Goal: Navigation & Orientation: Find specific page/section

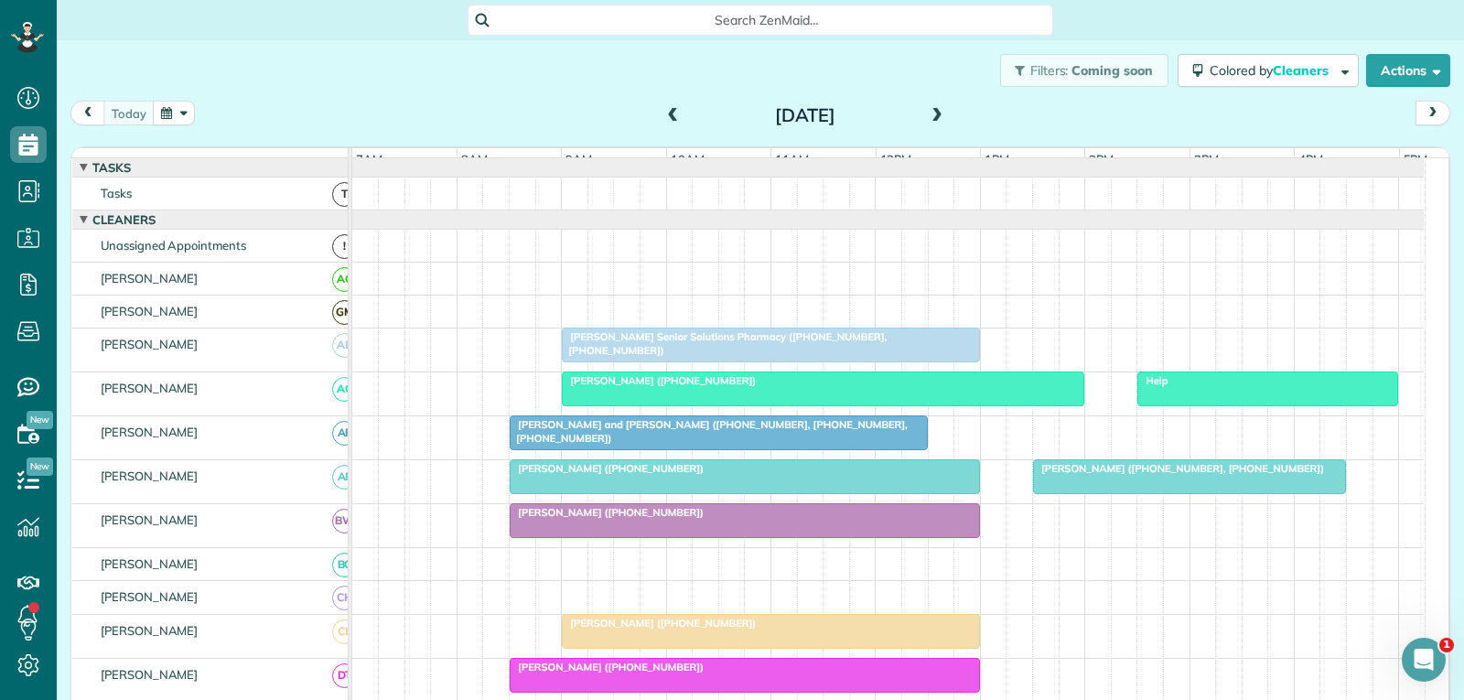
scroll to position [8, 8]
click at [1201, 475] on span "[PERSON_NAME] ([PHONE_NUMBER], [PHONE_NUMBER])" at bounding box center [1178, 468] width 293 height 13
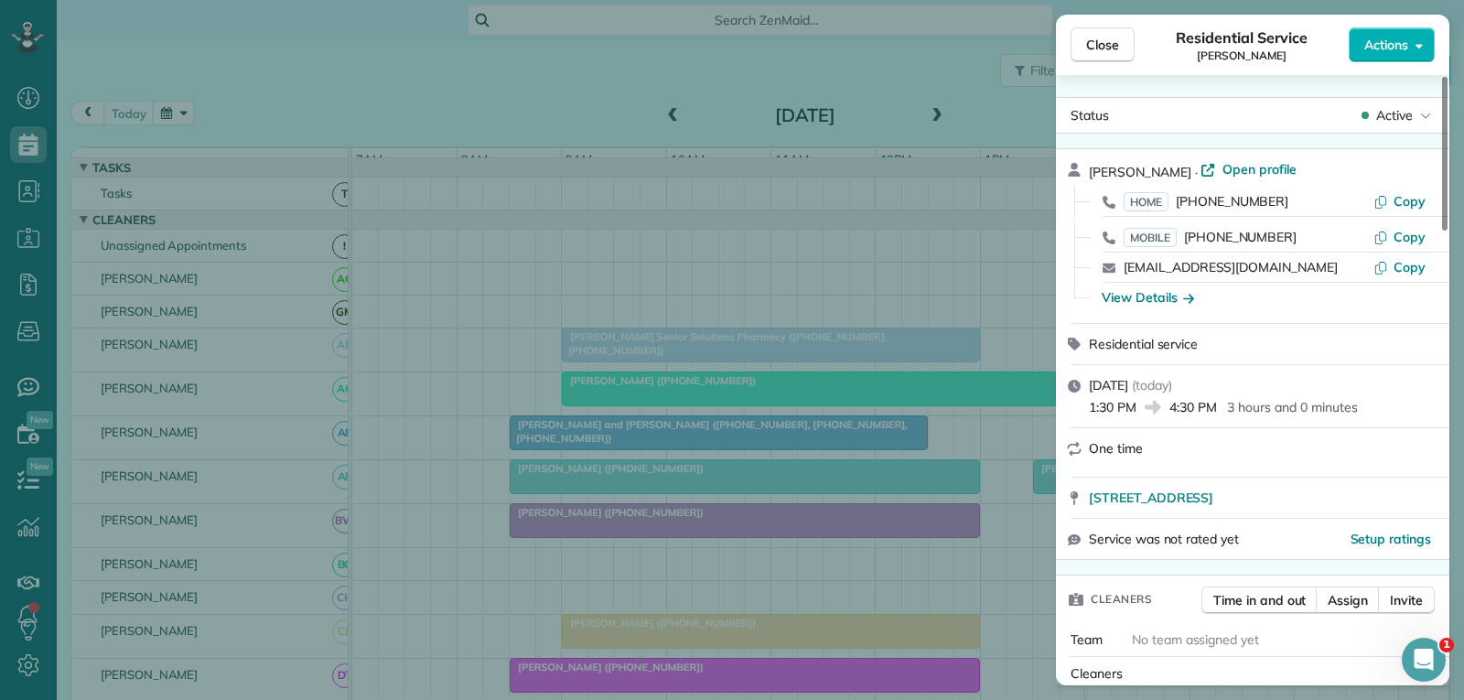
scroll to position [366, 0]
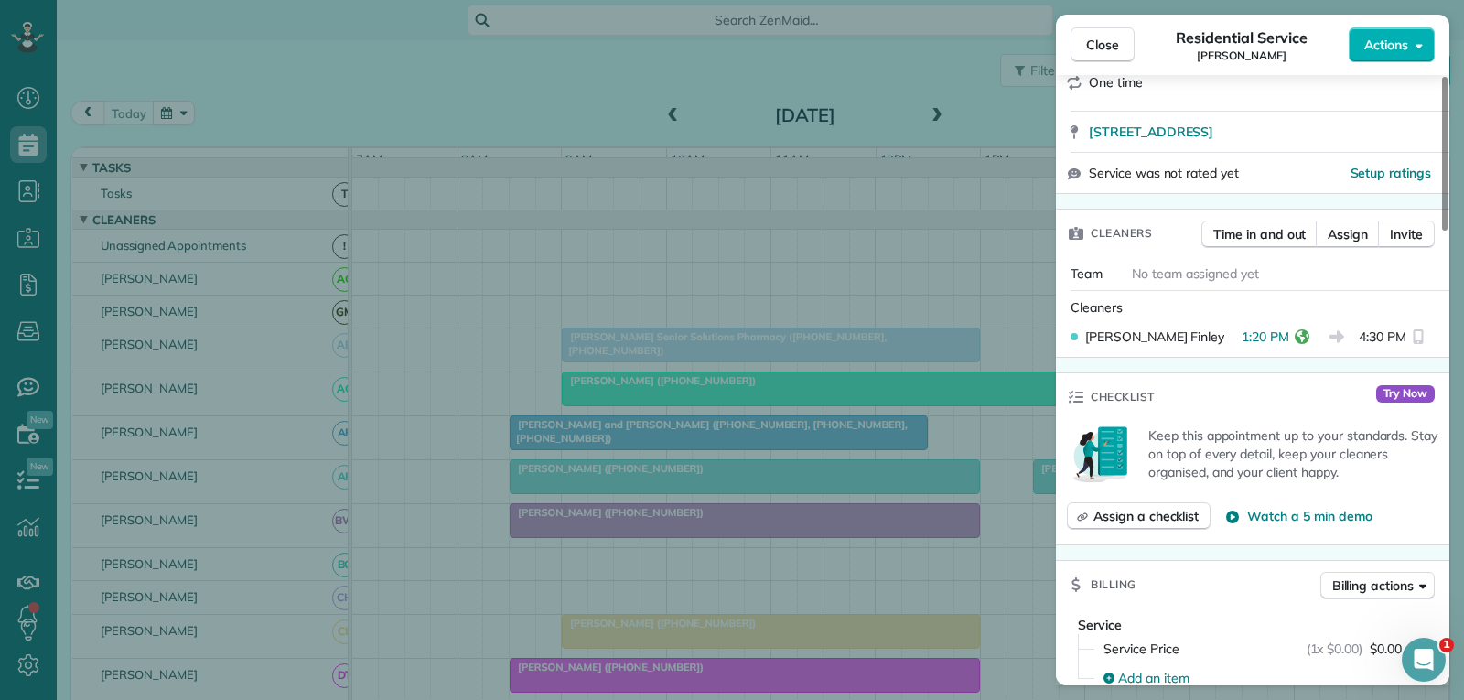
drag, startPoint x: 1104, startPoint y: 38, endPoint x: 904, endPoint y: 222, distance: 271.3
click at [1104, 39] on span "Close" at bounding box center [1102, 45] width 33 height 18
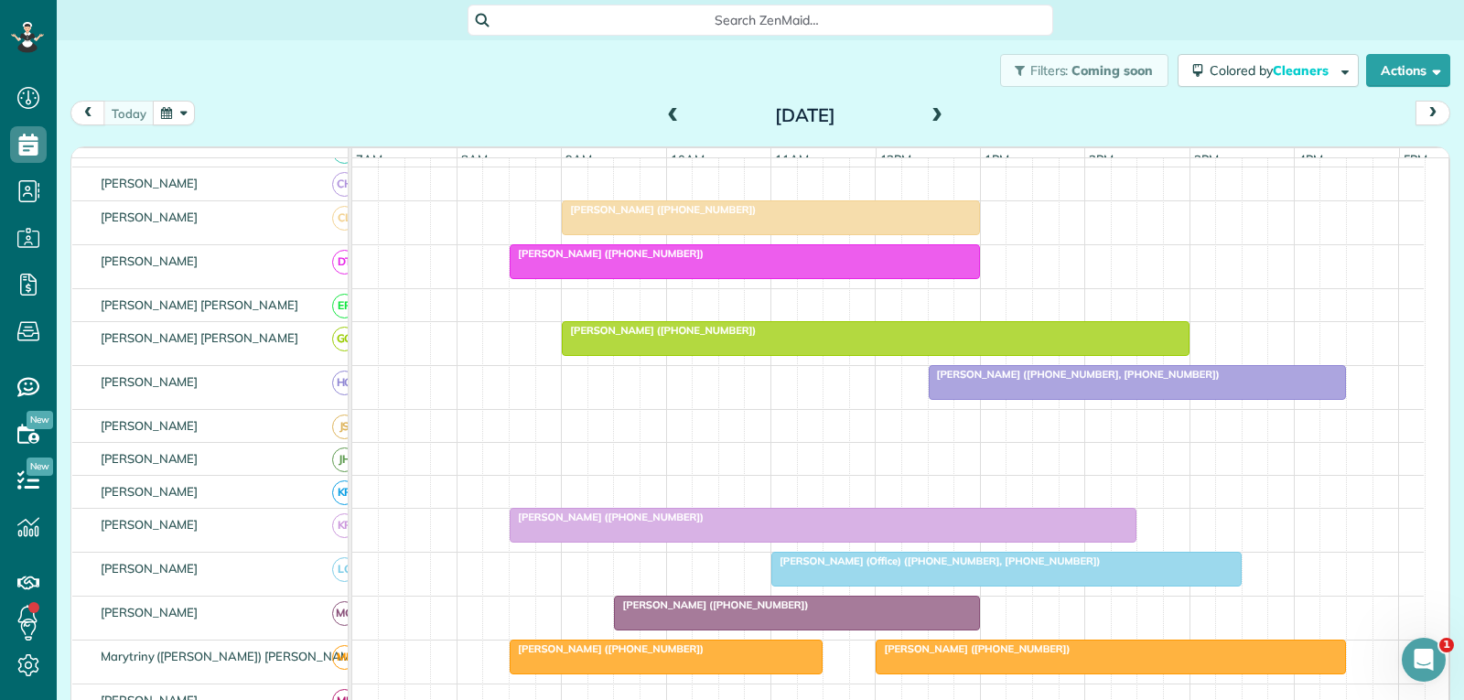
scroll to position [458, 0]
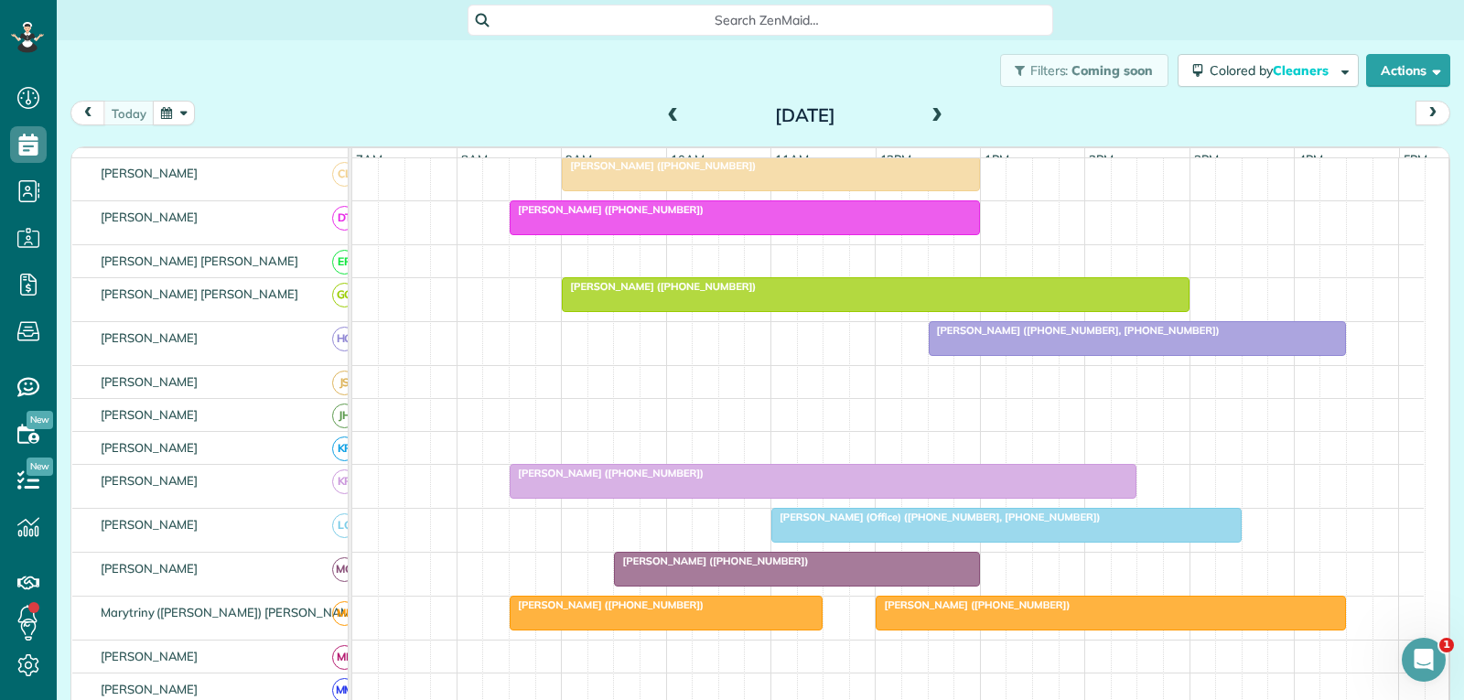
click at [867, 479] on div "[PERSON_NAME] ([PHONE_NUMBER])" at bounding box center [823, 473] width 616 height 13
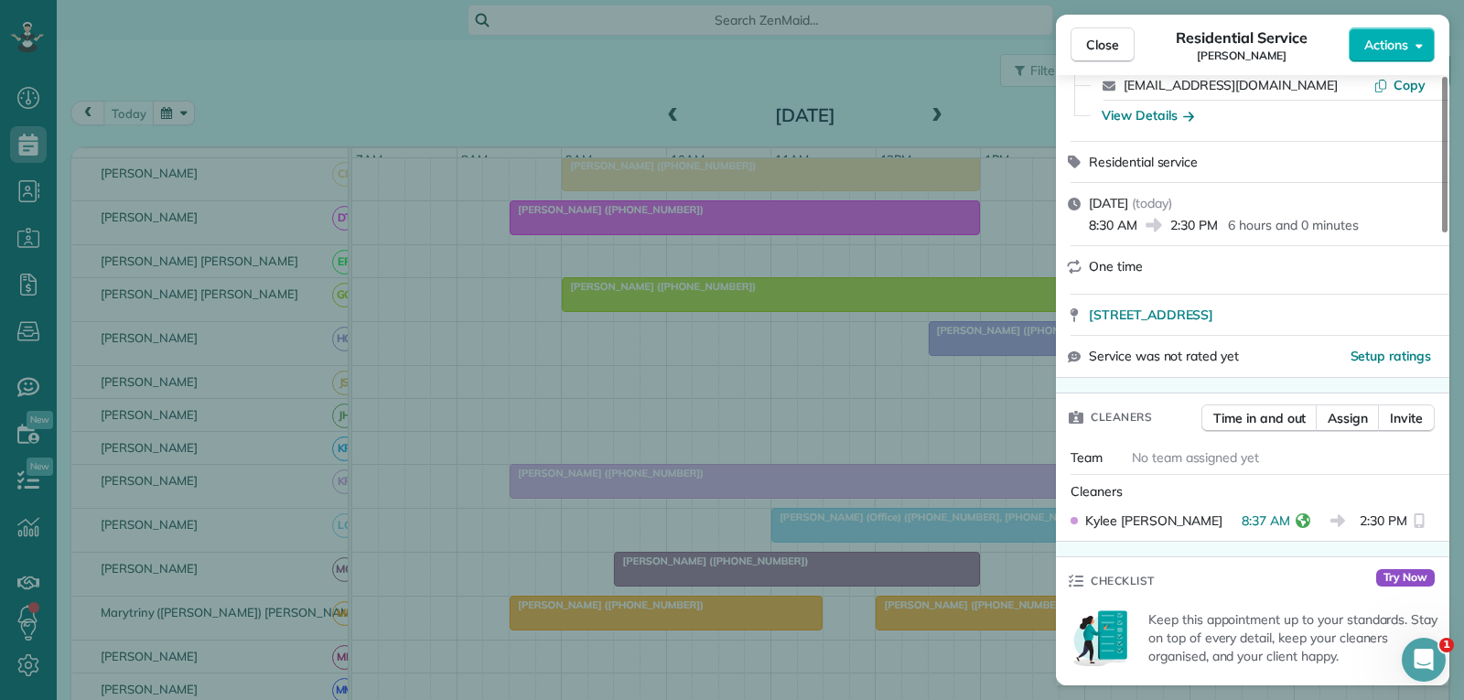
scroll to position [183, 0]
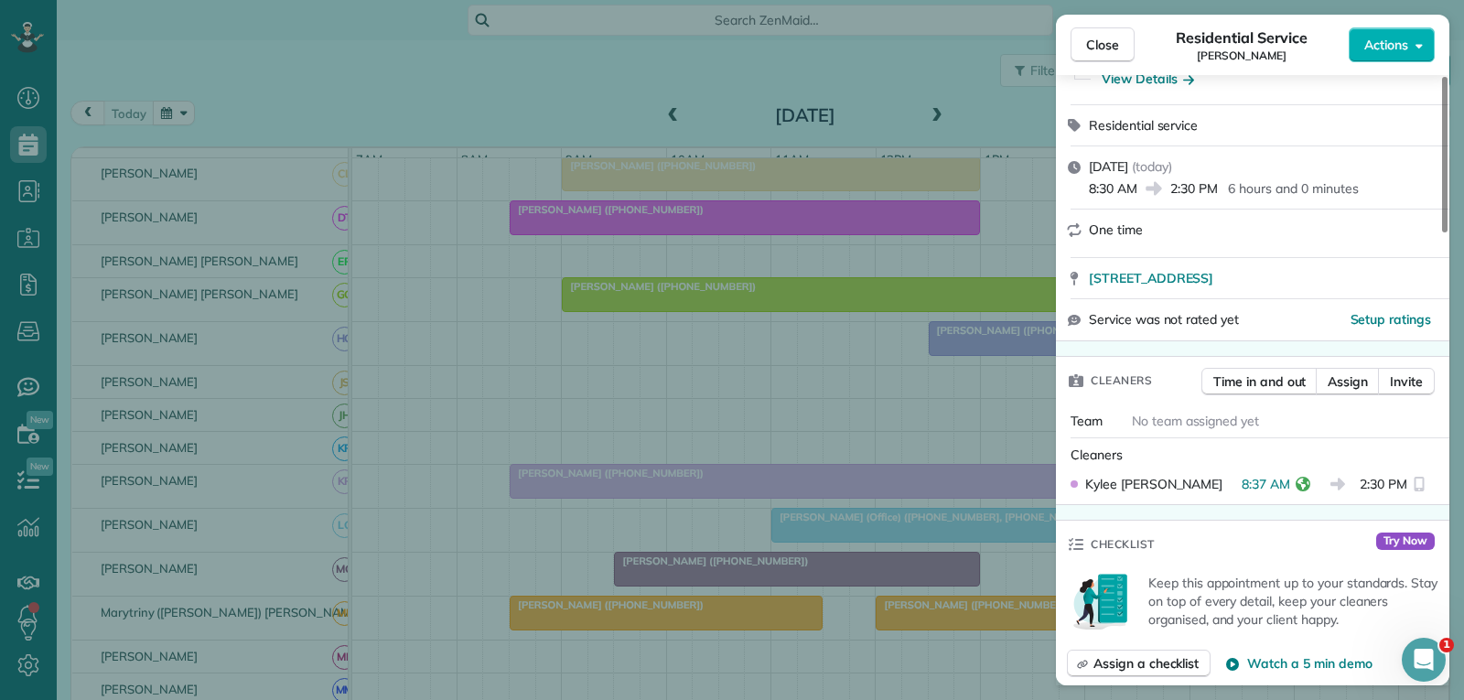
drag, startPoint x: 1116, startPoint y: 45, endPoint x: 996, endPoint y: 142, distance: 154.9
click at [1116, 45] on span "Close" at bounding box center [1102, 45] width 33 height 18
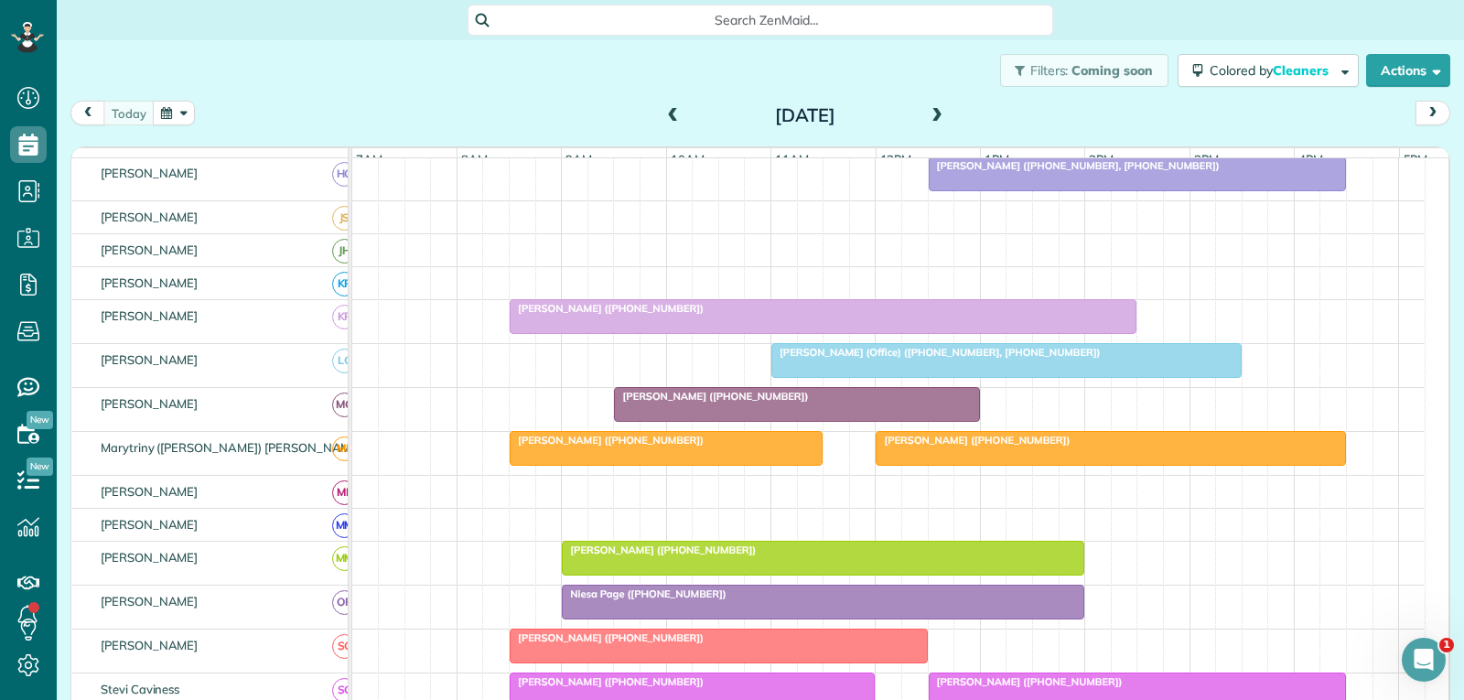
scroll to position [641, 0]
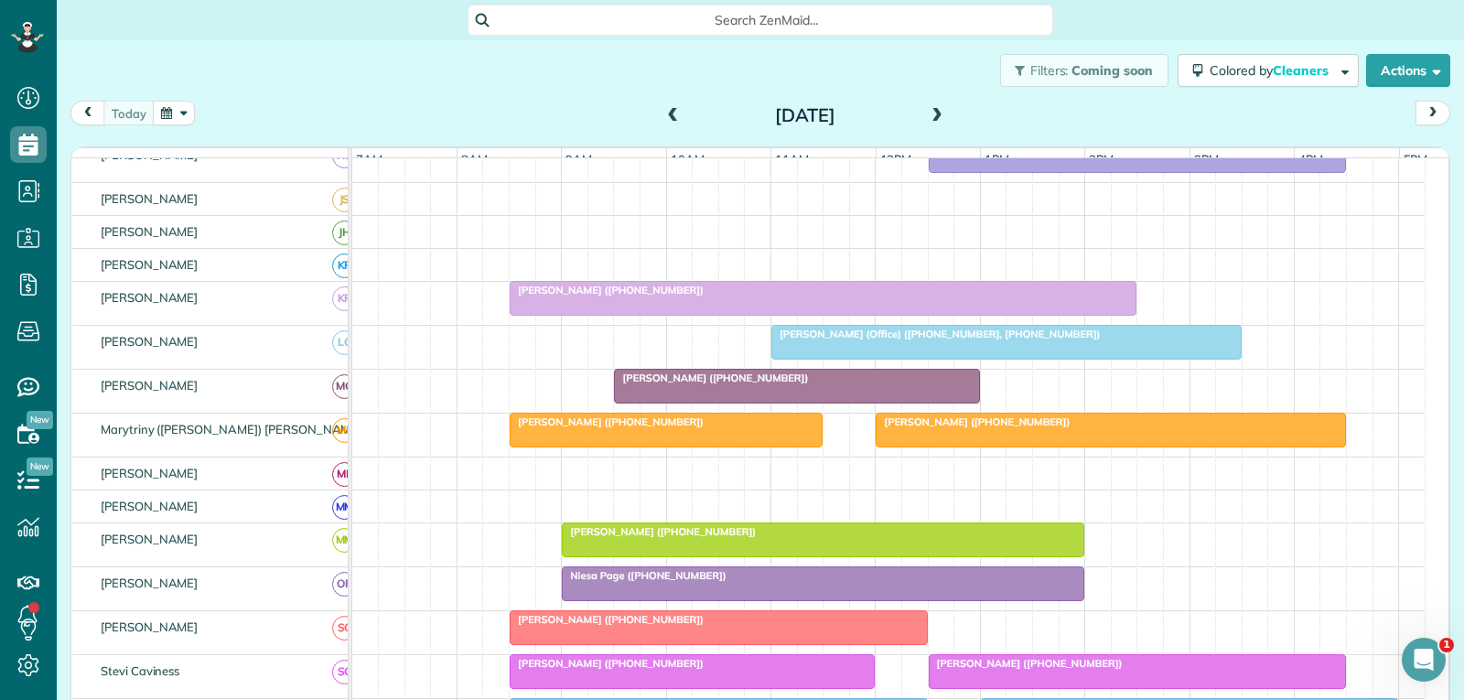
click at [1008, 447] on div at bounding box center [1111, 430] width 468 height 33
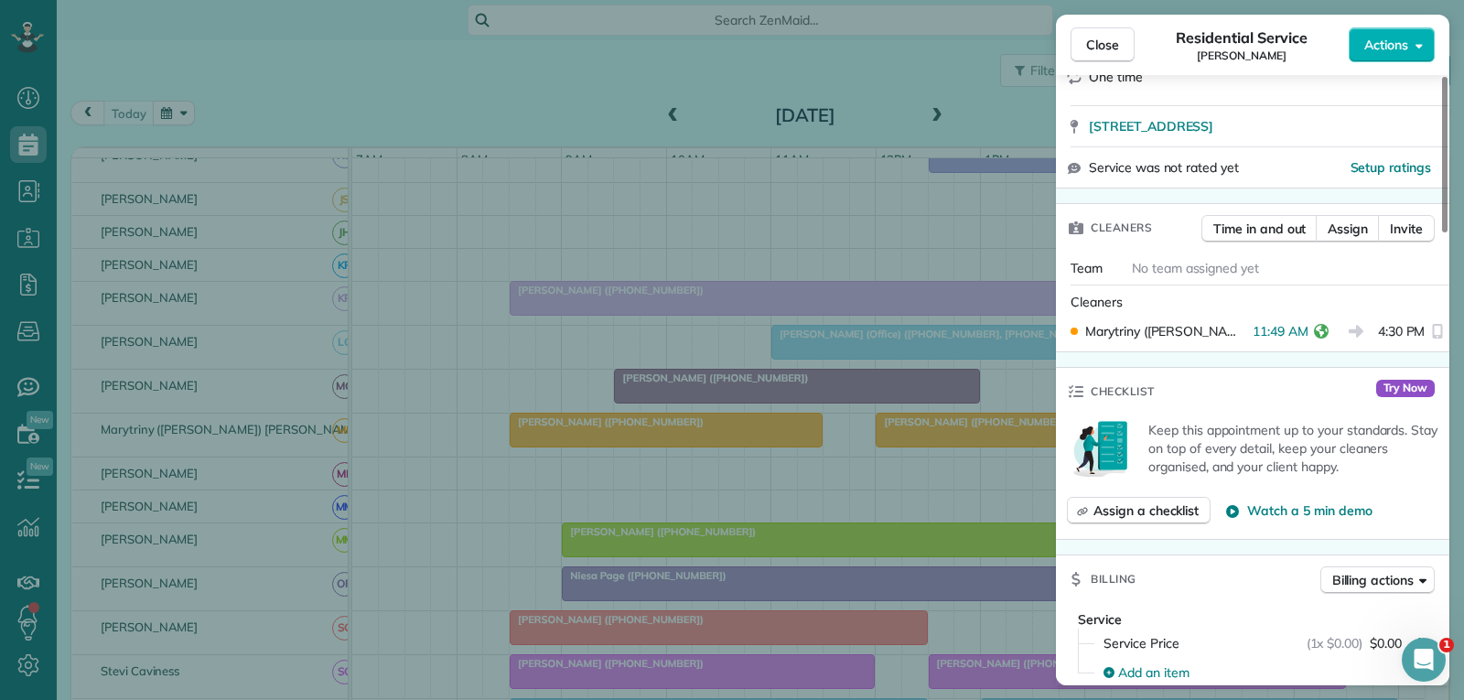
scroll to position [366, 0]
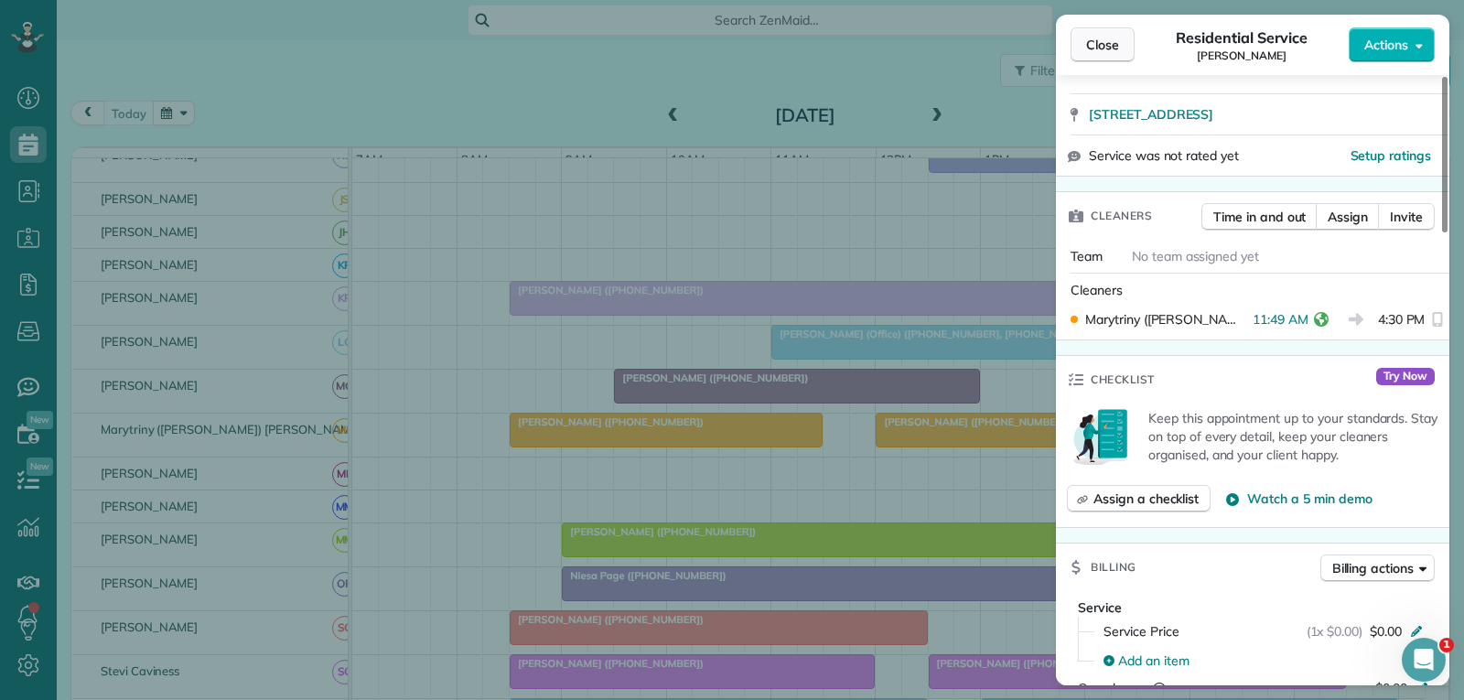
click at [1124, 38] on button "Close" at bounding box center [1103, 44] width 64 height 35
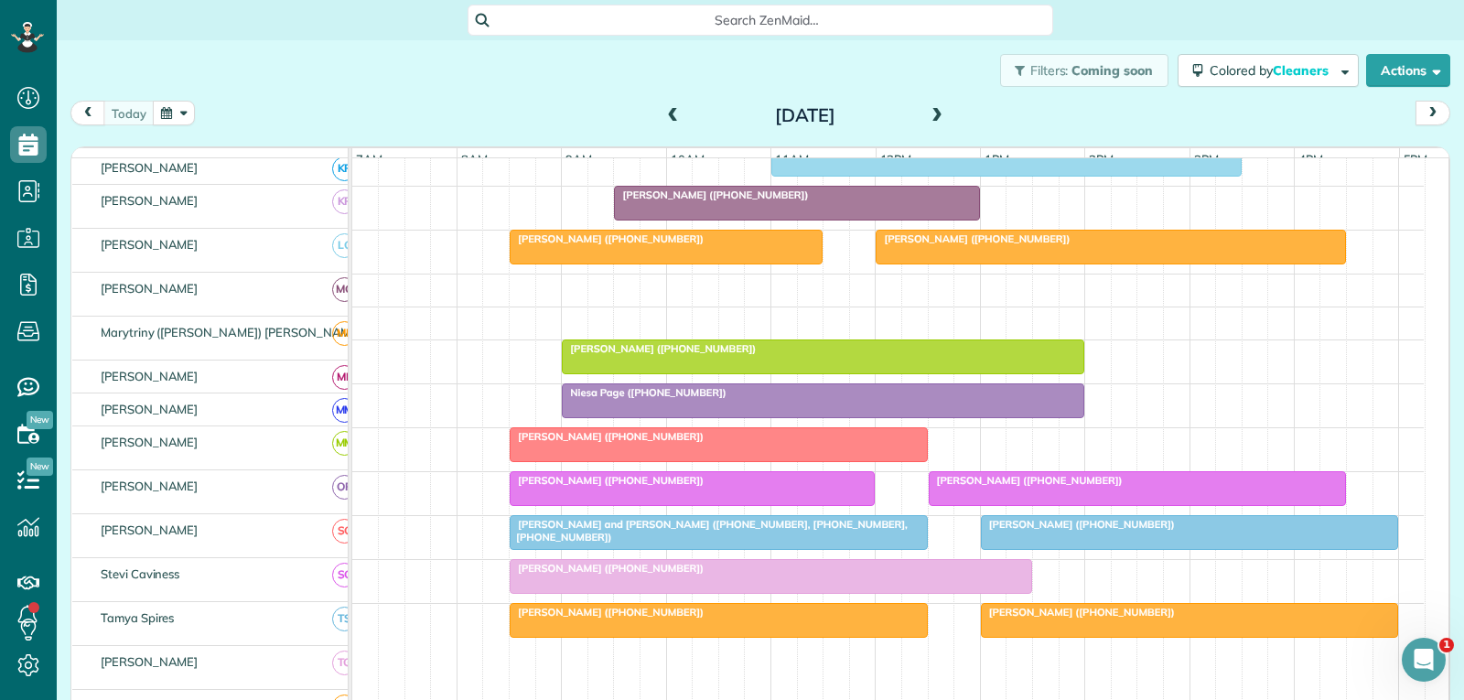
scroll to position [824, 0]
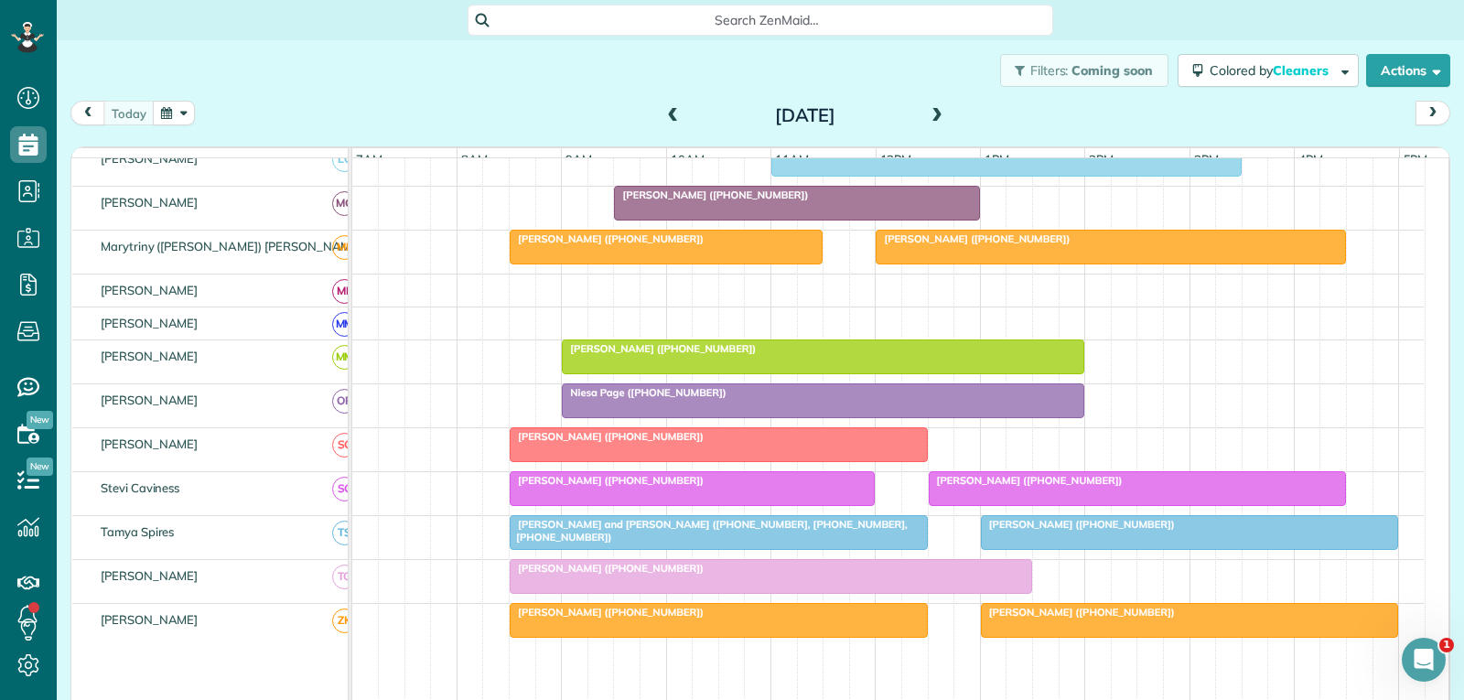
click at [1122, 264] on div at bounding box center [1111, 247] width 468 height 33
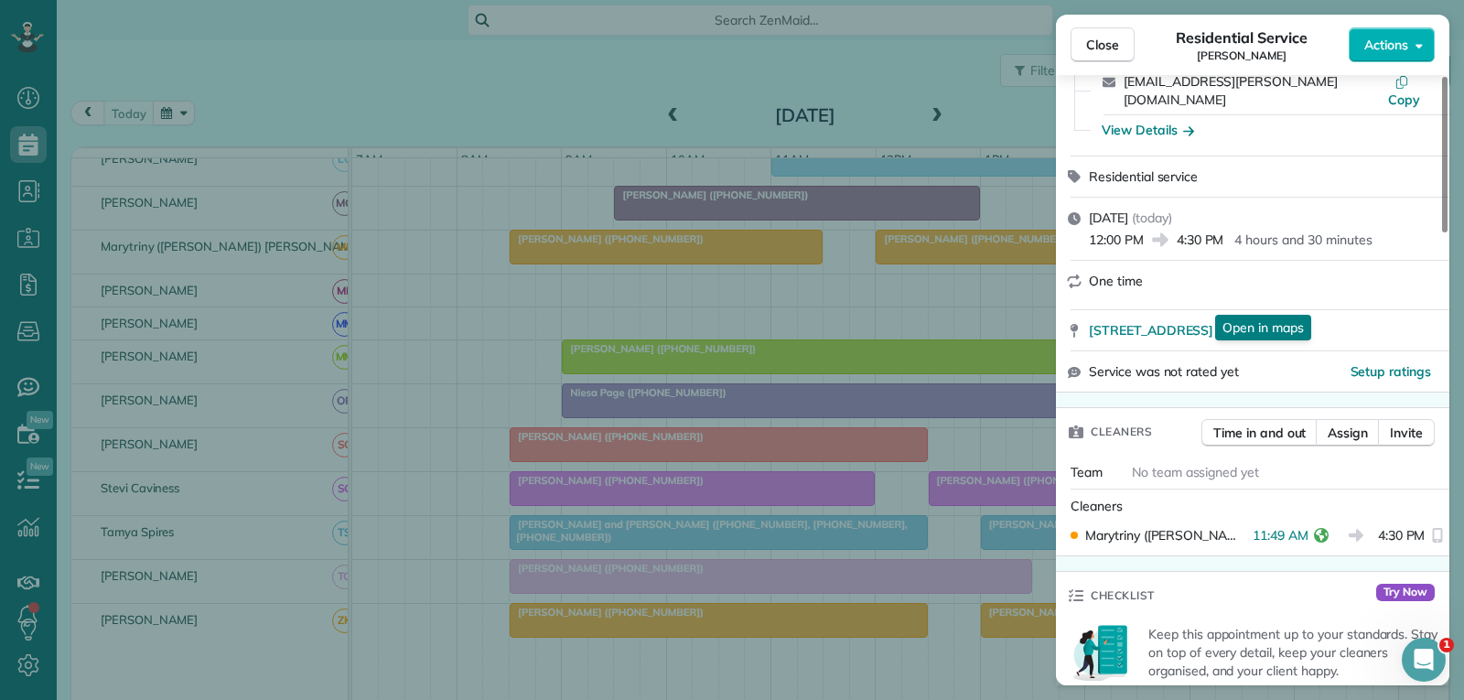
scroll to position [183, 0]
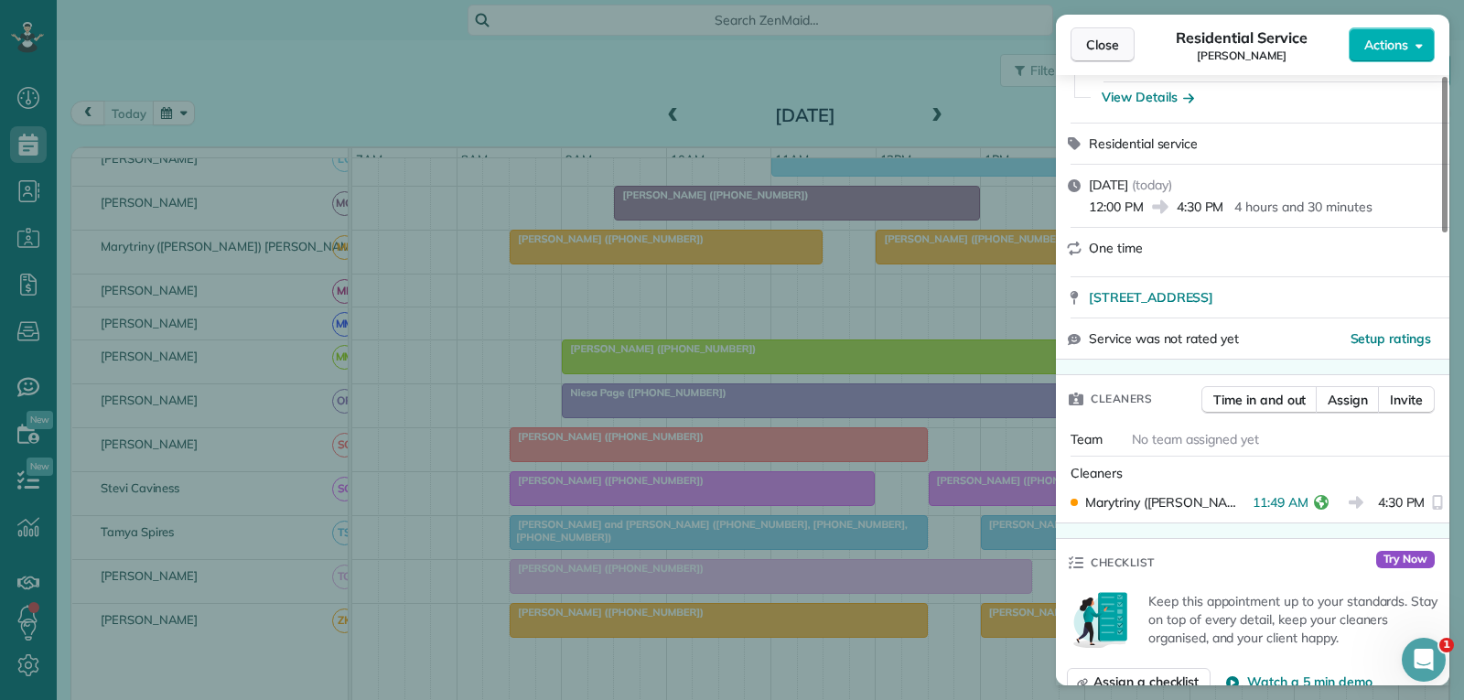
click at [1101, 51] on span "Close" at bounding box center [1102, 45] width 33 height 18
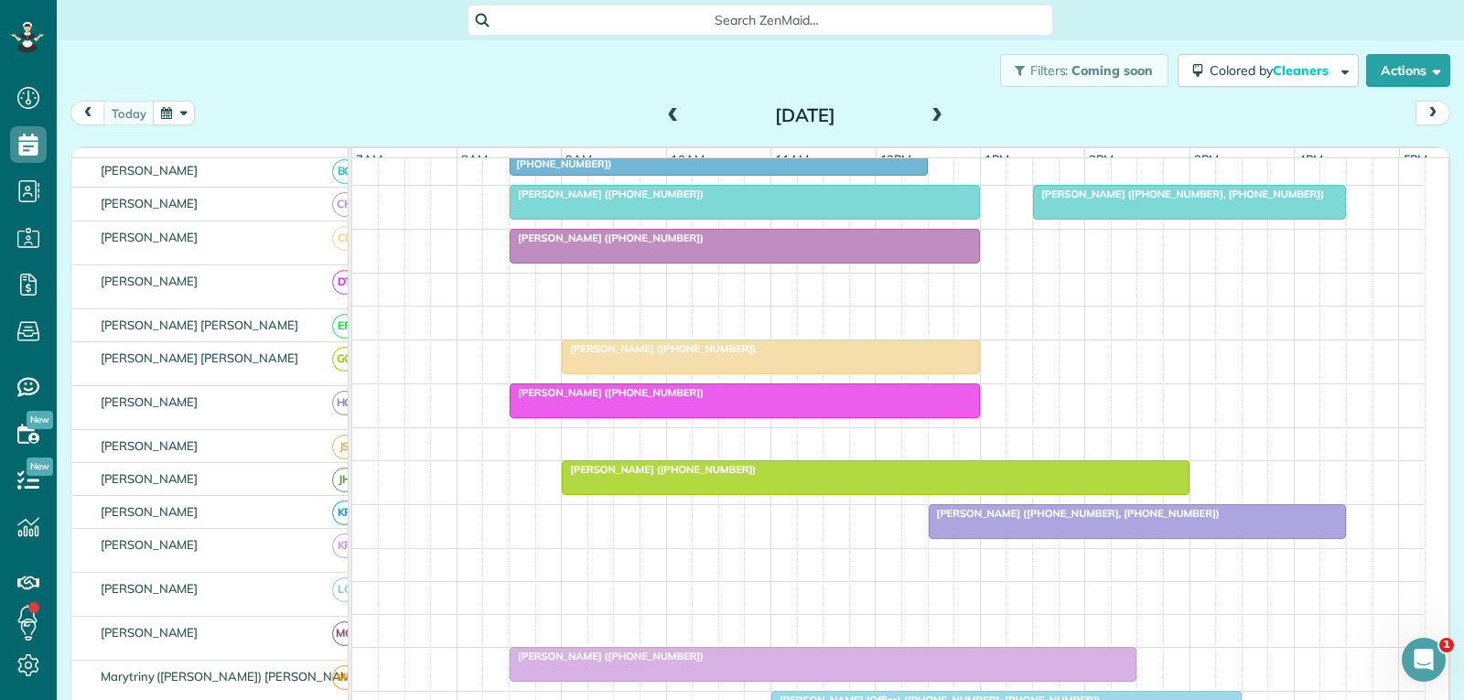
scroll to position [275, 0]
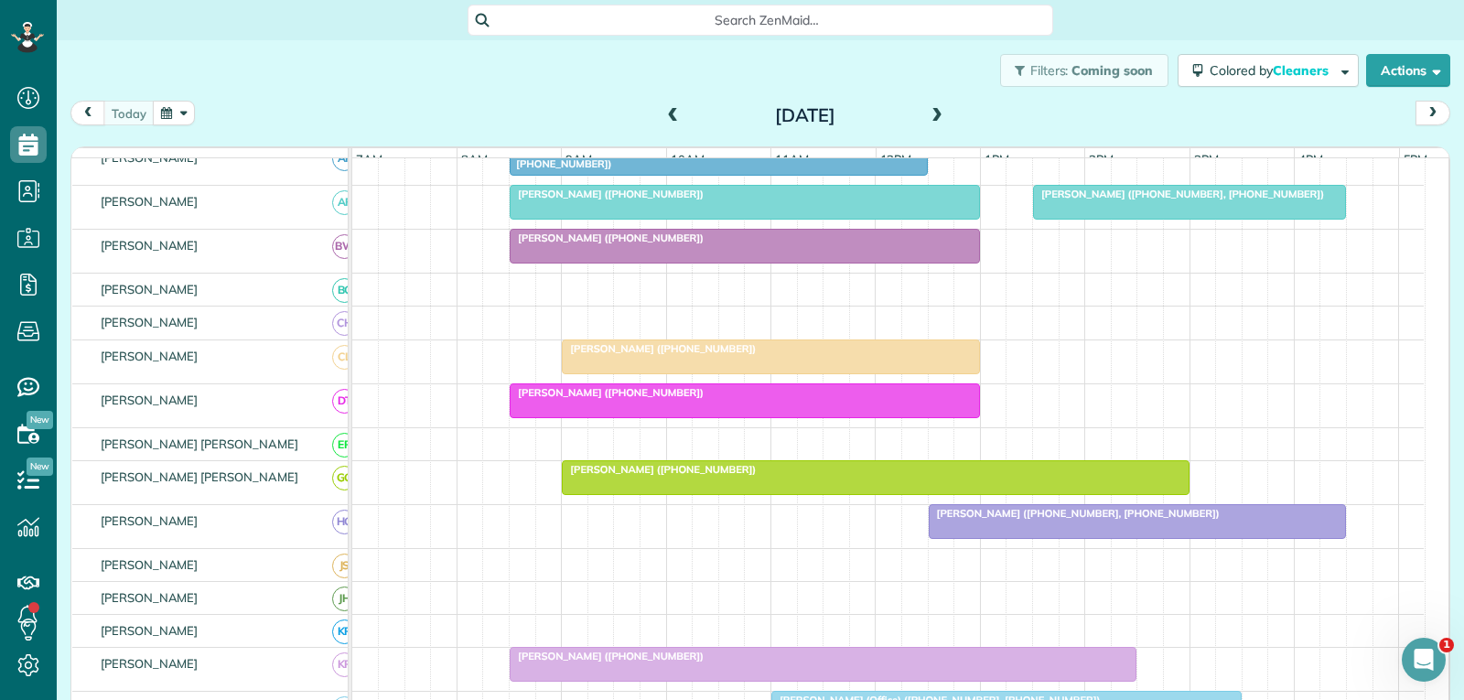
click at [1092, 200] on div "[PERSON_NAME] ([PHONE_NUMBER], [PHONE_NUMBER])" at bounding box center [1190, 194] width 302 height 13
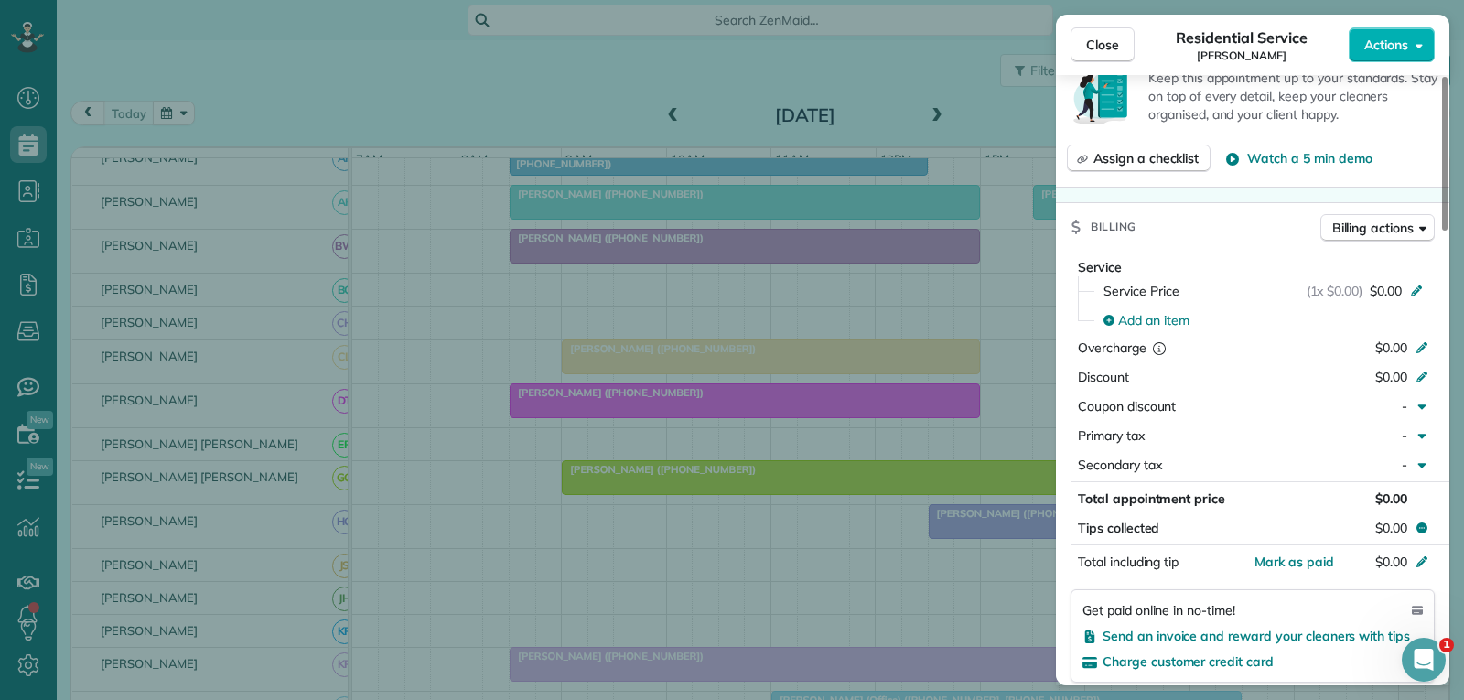
scroll to position [732, 0]
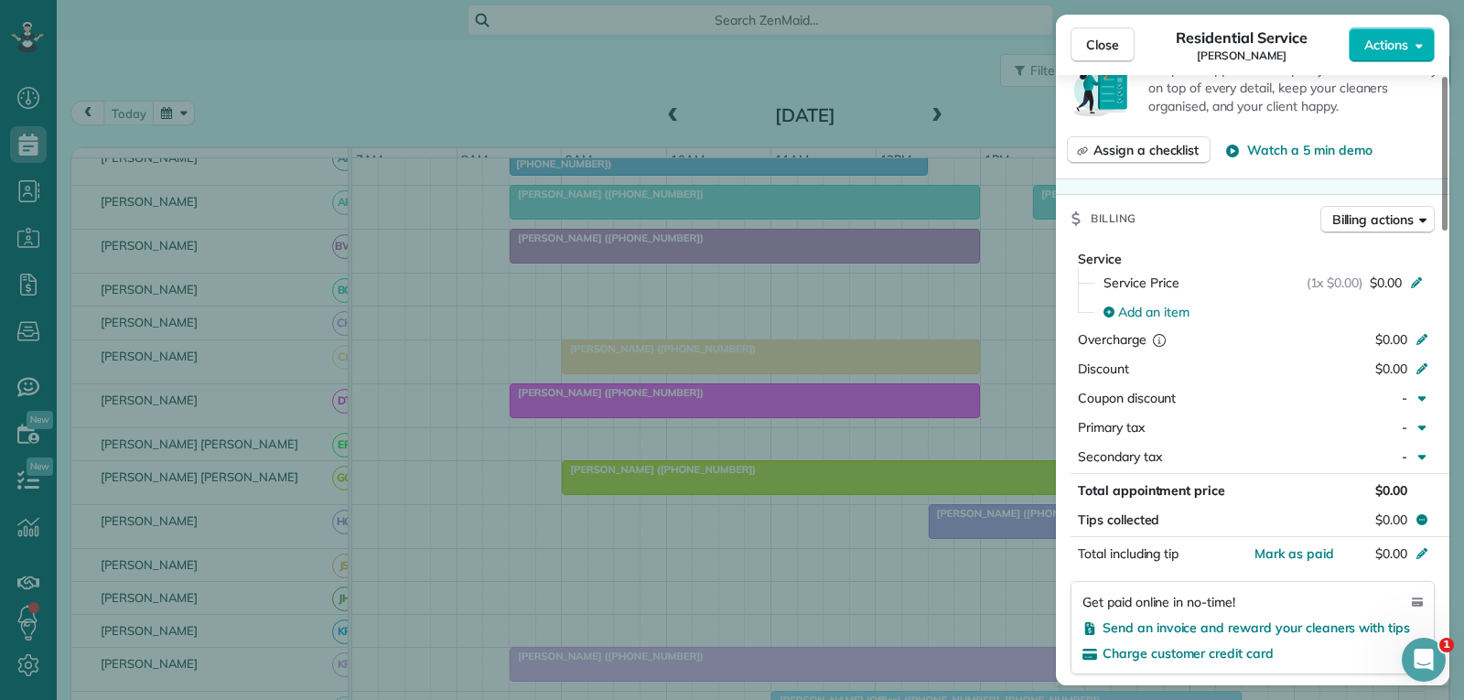
drag, startPoint x: 1107, startPoint y: 50, endPoint x: 1050, endPoint y: 143, distance: 108.9
click at [1107, 50] on span "Close" at bounding box center [1102, 45] width 33 height 18
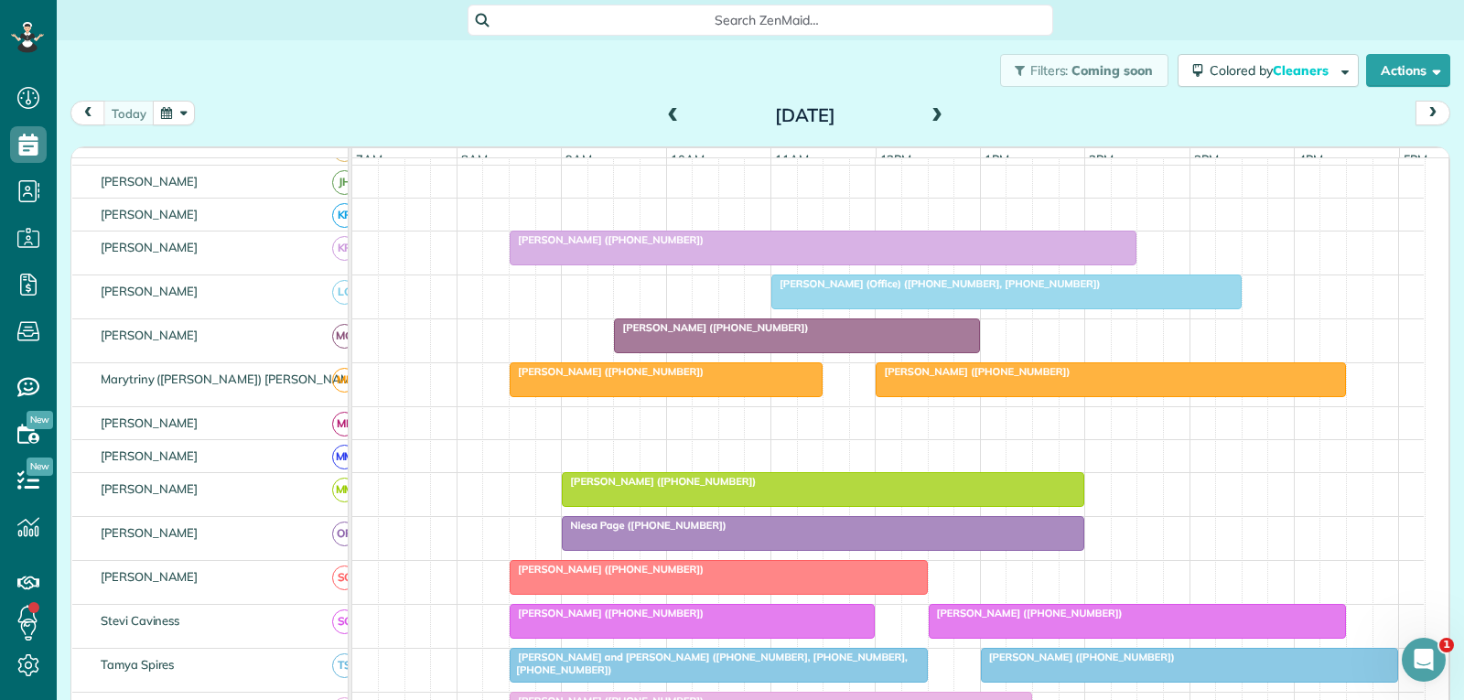
scroll to position [824, 0]
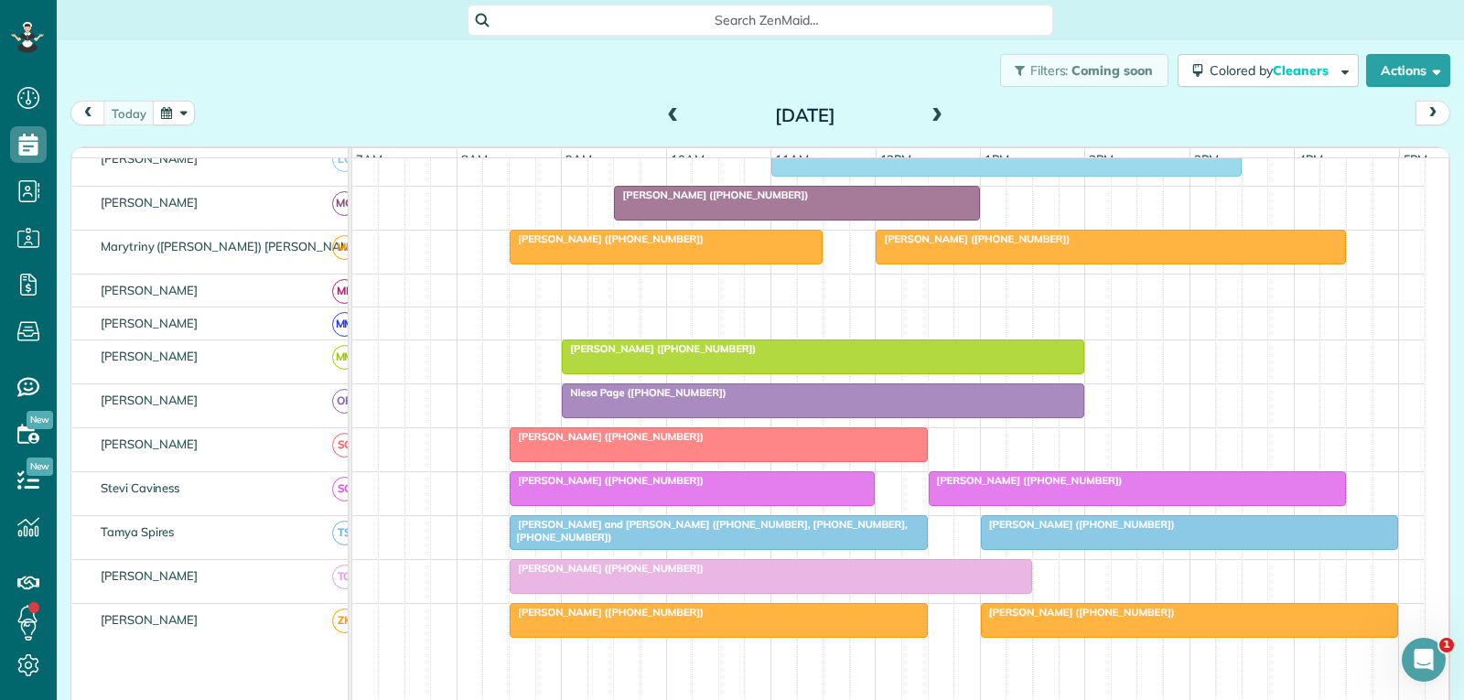
click at [1072, 487] on span "[PERSON_NAME] ([PHONE_NUMBER])" at bounding box center [1026, 480] width 196 height 13
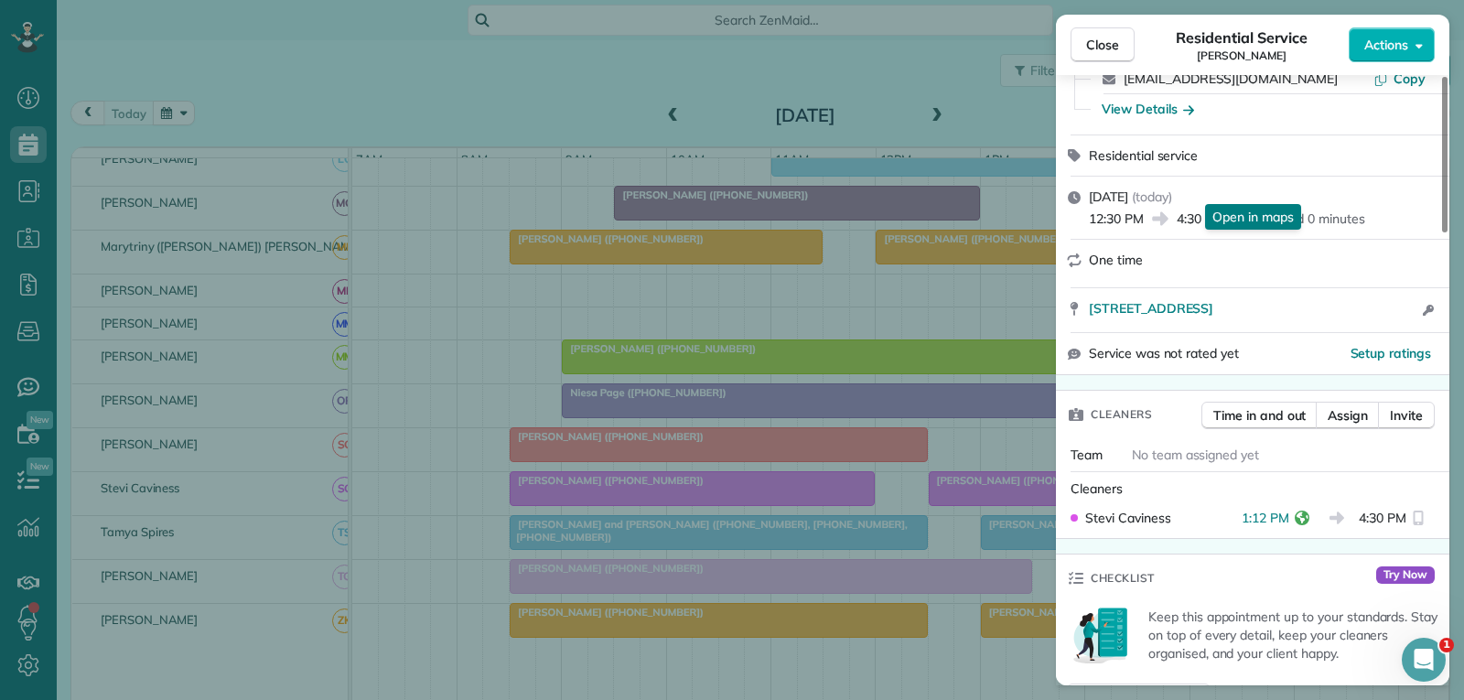
scroll to position [275, 0]
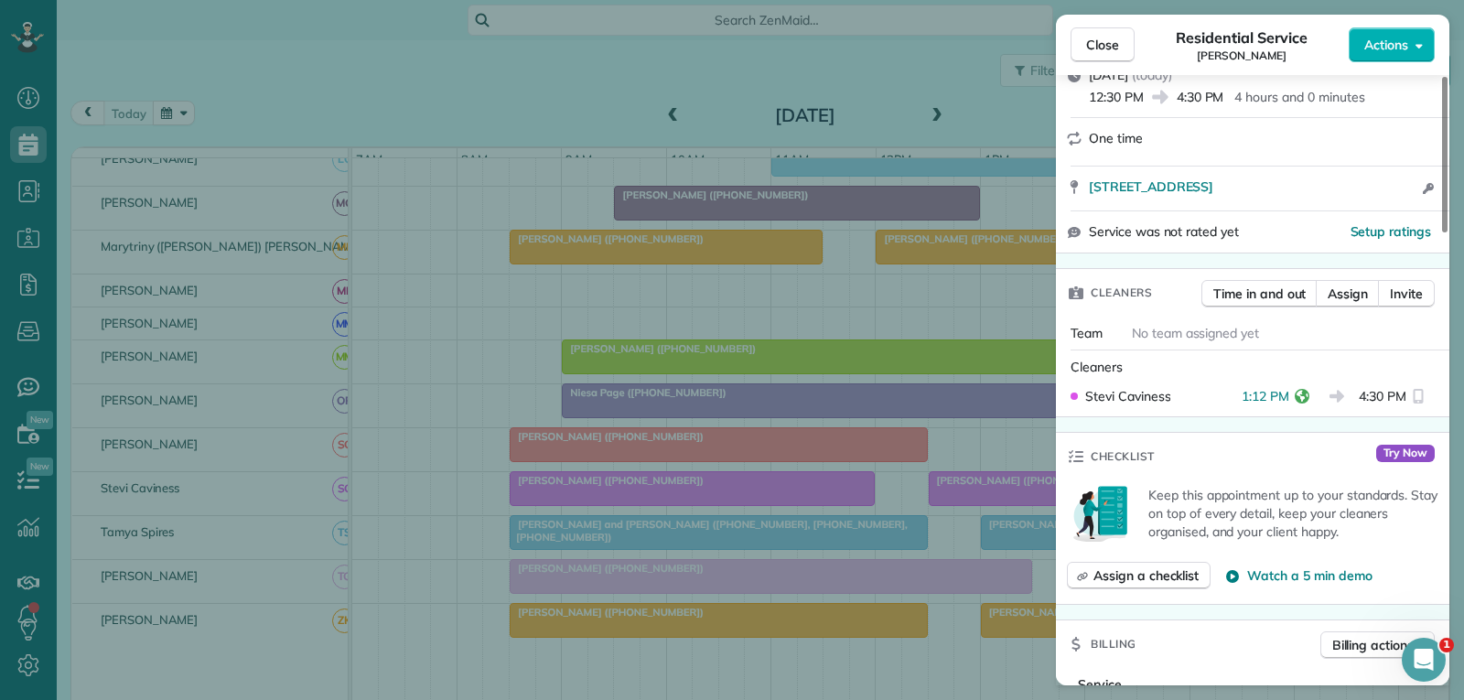
drag, startPoint x: 1093, startPoint y: 36, endPoint x: 1037, endPoint y: 91, distance: 78.9
click at [1097, 36] on span "Close" at bounding box center [1102, 45] width 33 height 18
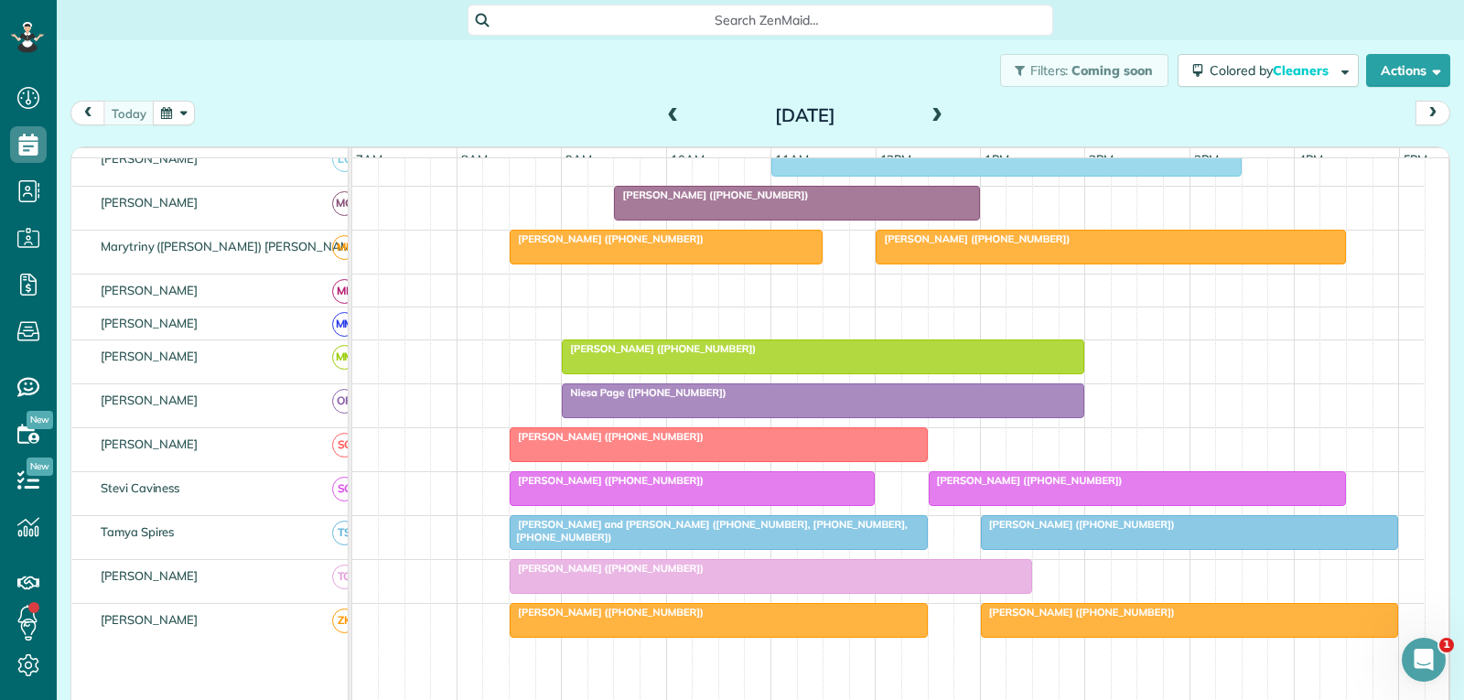
click at [1085, 261] on div at bounding box center [1111, 247] width 468 height 33
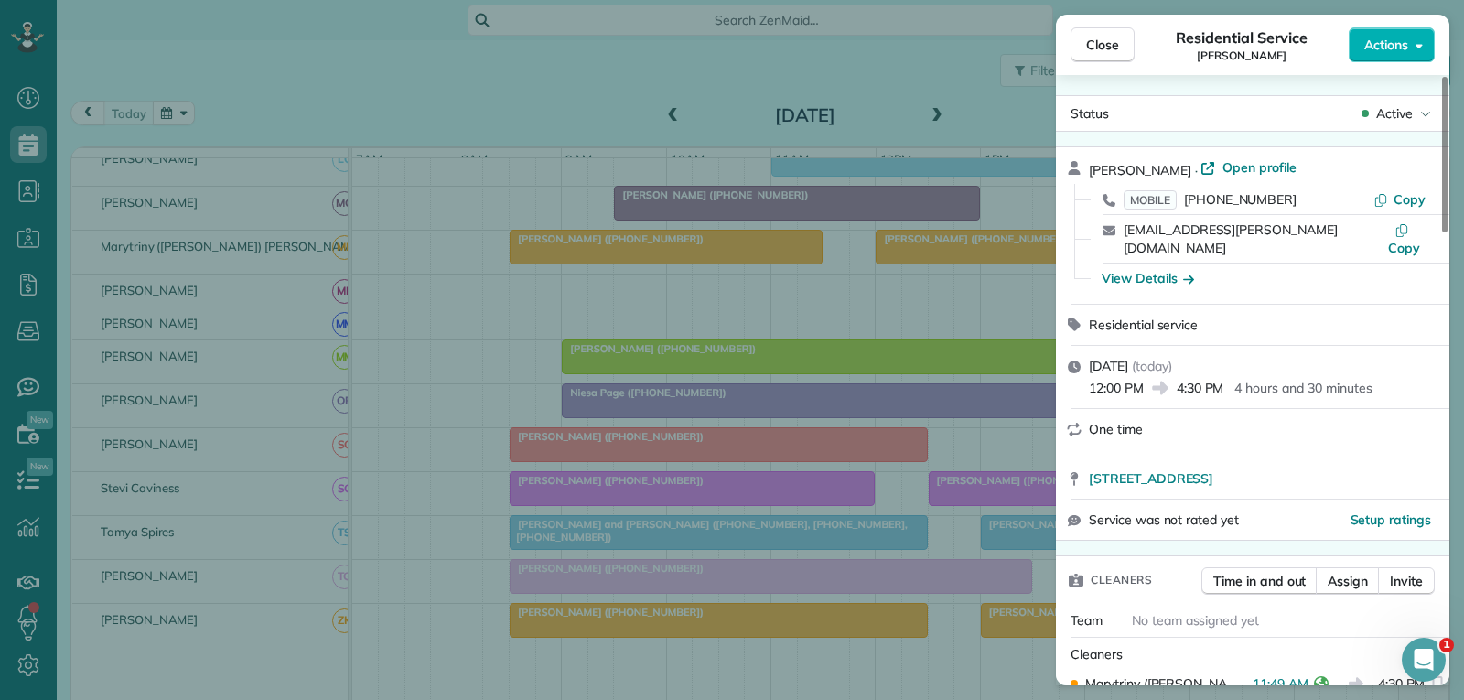
scroll to position [185, 0]
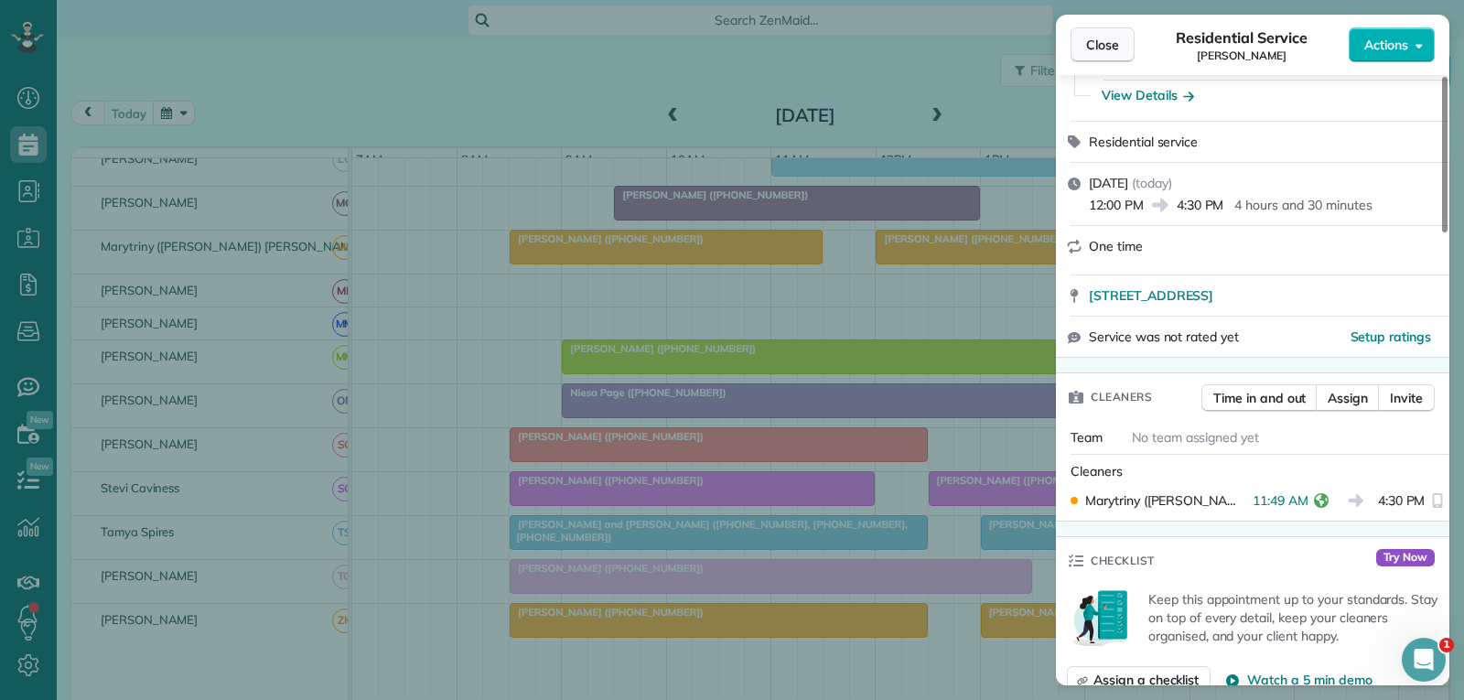
click at [1115, 45] on span "Close" at bounding box center [1102, 45] width 33 height 18
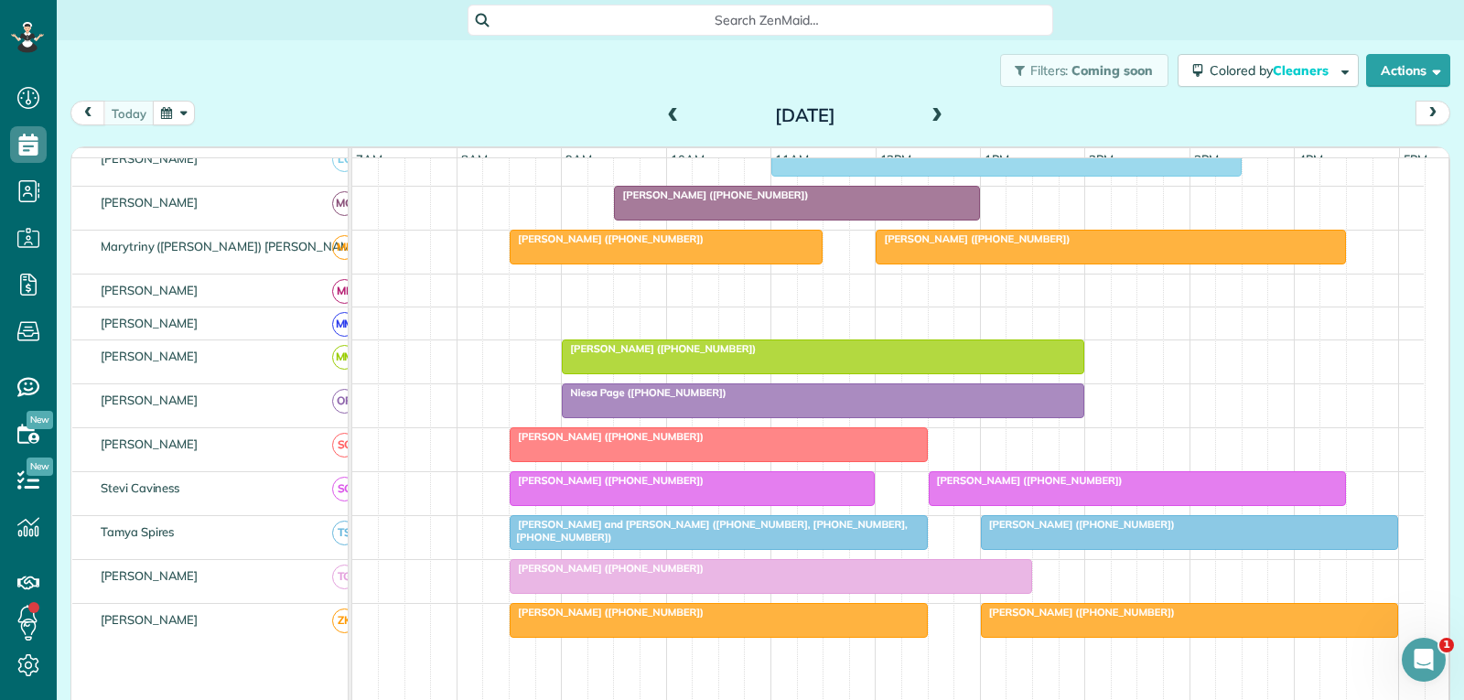
click at [1122, 487] on div "[PERSON_NAME] ([PHONE_NUMBER])" at bounding box center [1137, 480] width 407 height 13
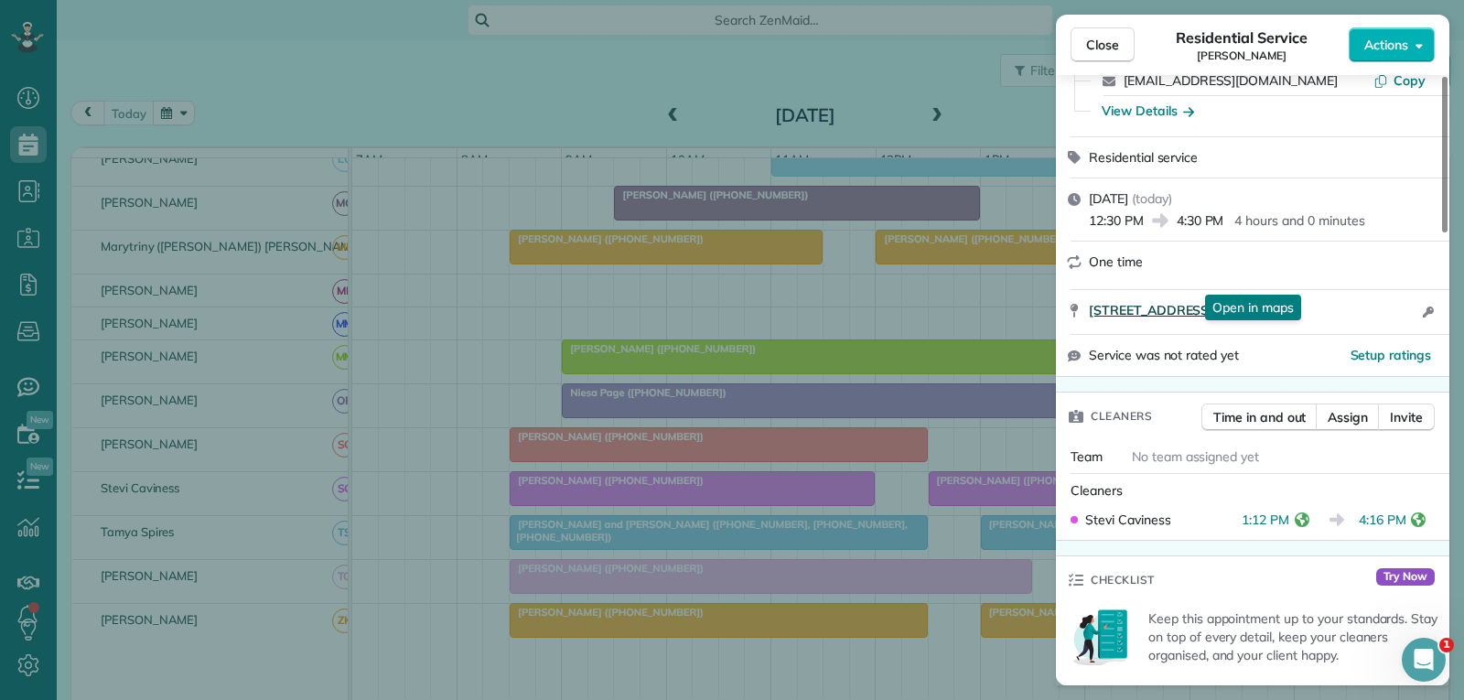
scroll to position [183, 0]
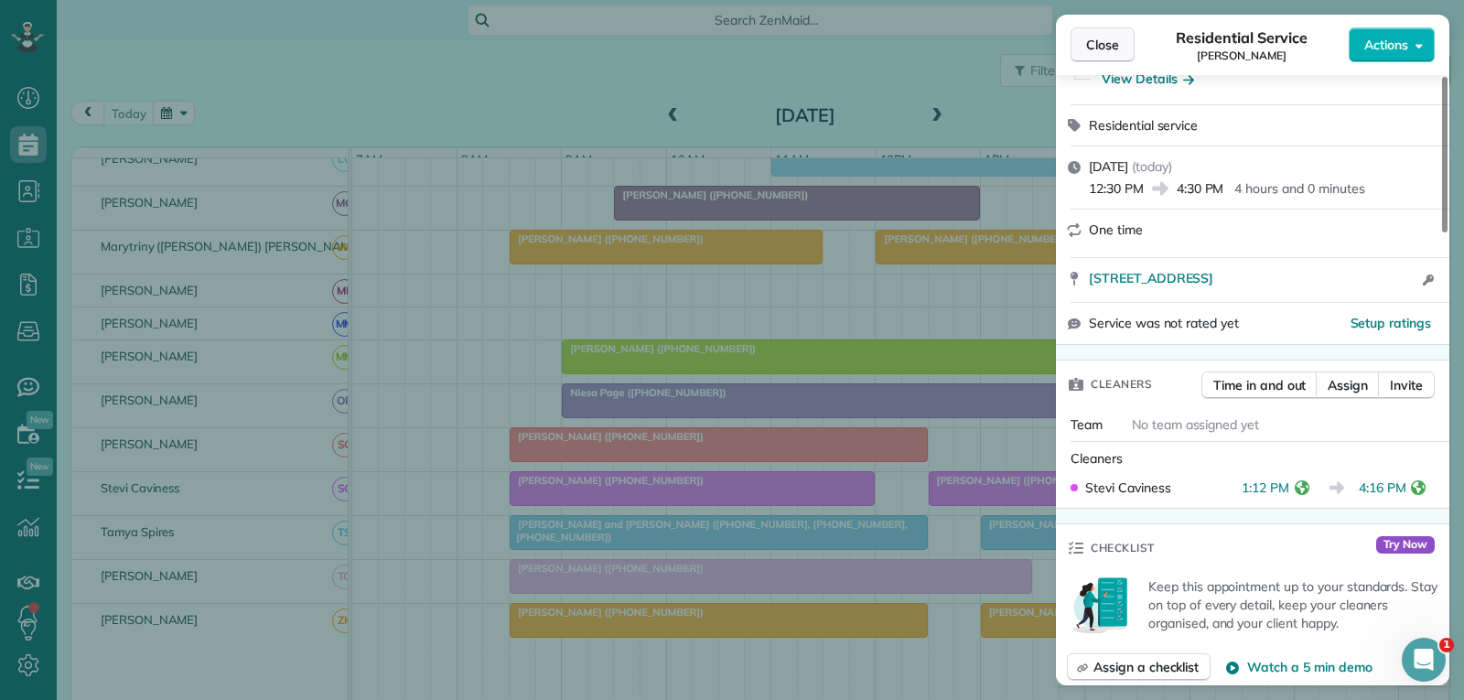
click at [1125, 45] on button "Close" at bounding box center [1103, 44] width 64 height 35
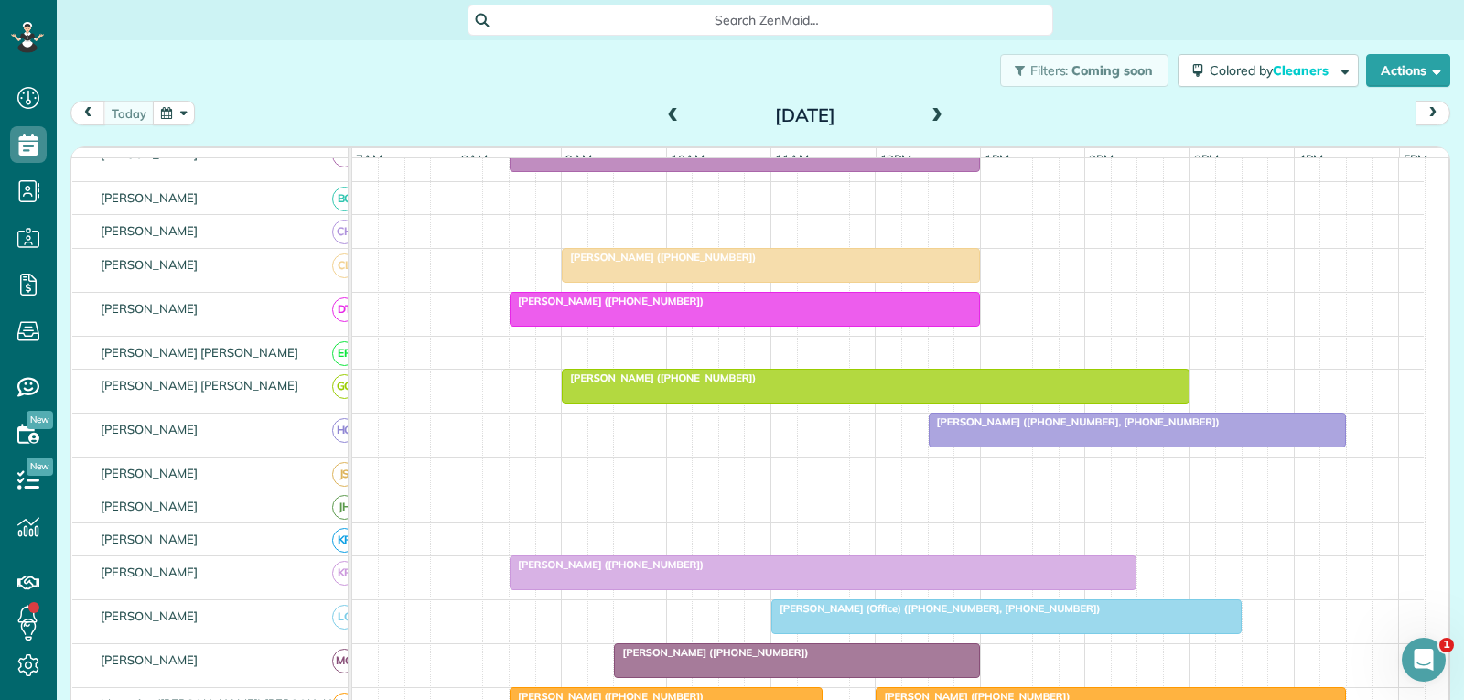
scroll to position [183, 0]
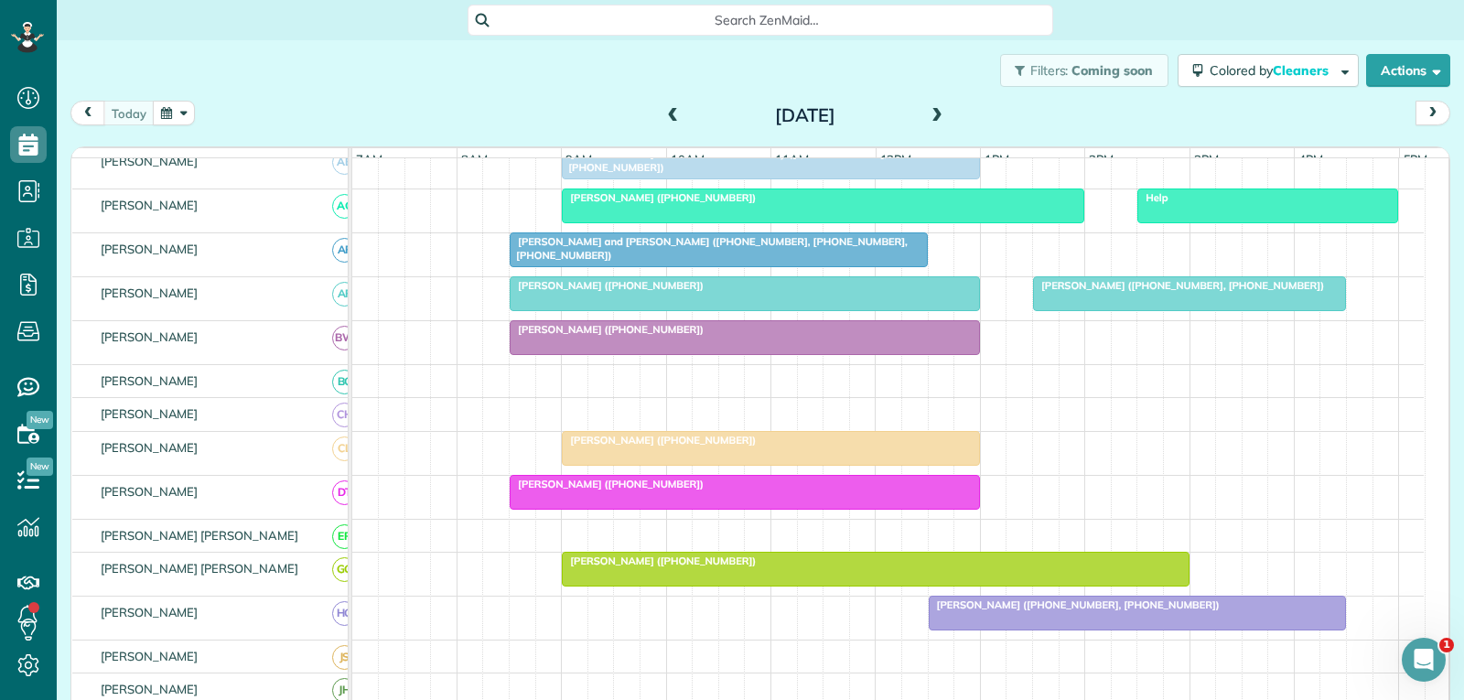
click at [1147, 310] on div at bounding box center [1189, 293] width 311 height 33
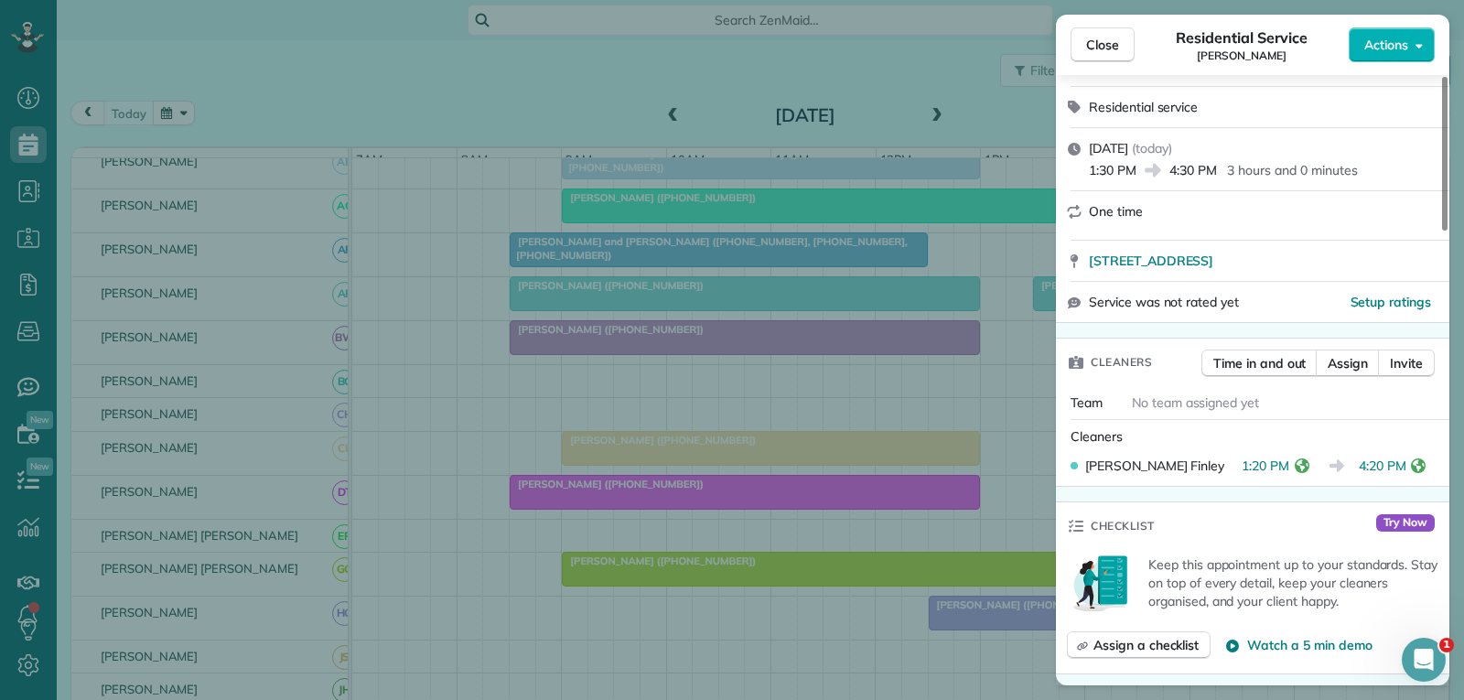
scroll to position [366, 0]
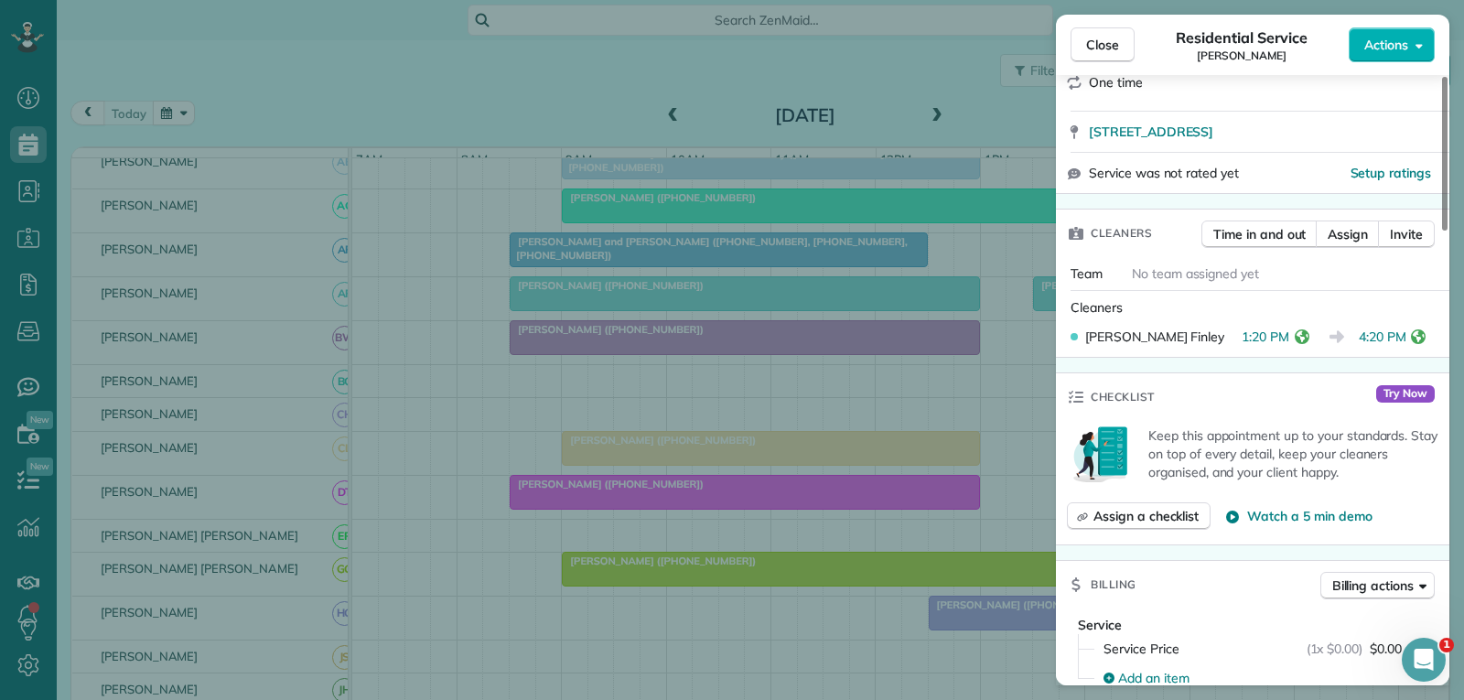
click at [1092, 45] on span "Close" at bounding box center [1102, 45] width 33 height 18
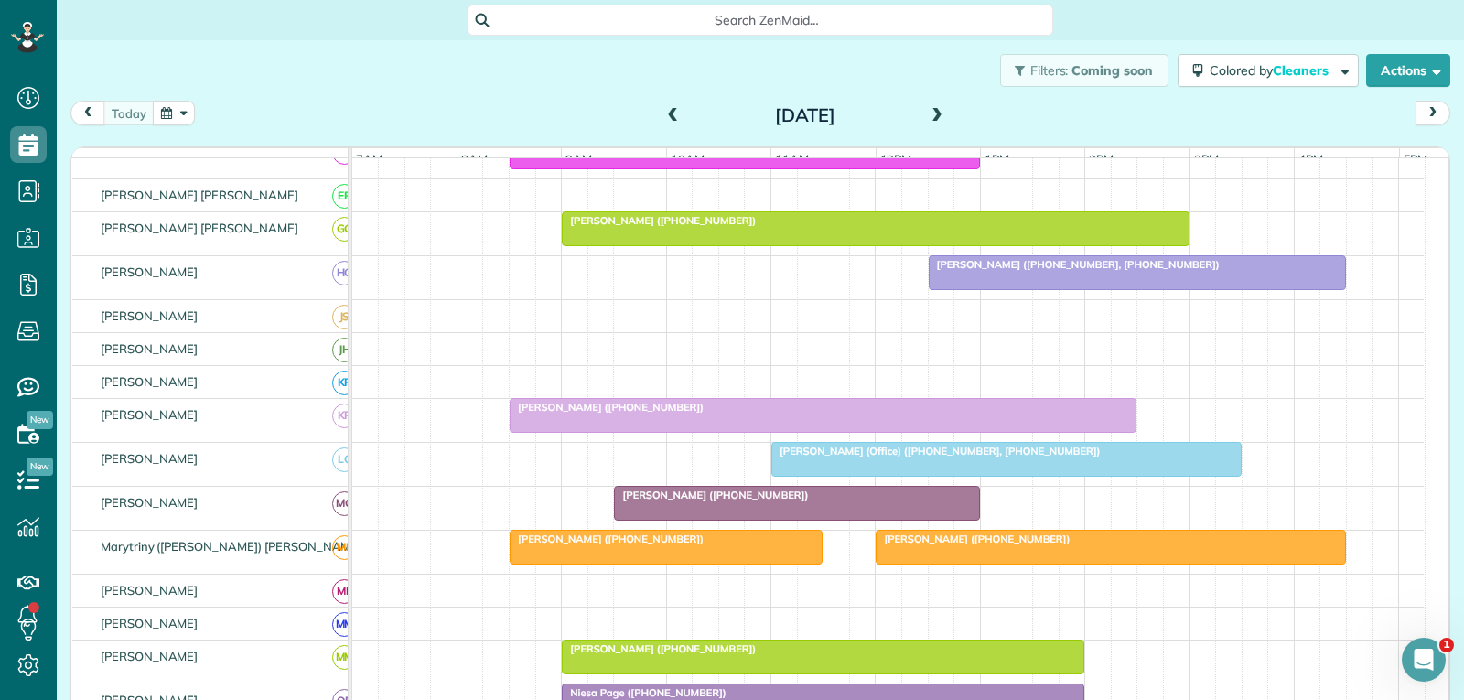
scroll to position [549, 0]
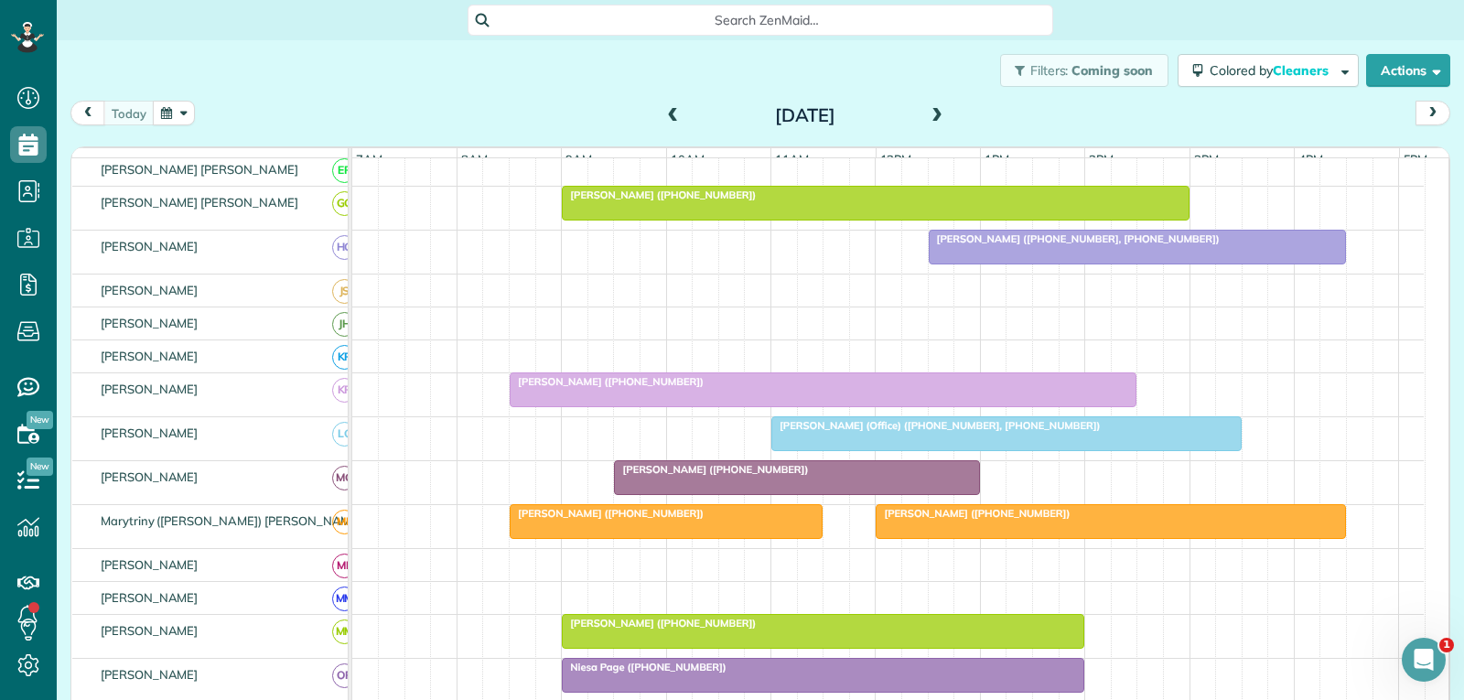
click at [1184, 535] on div at bounding box center [1111, 521] width 468 height 33
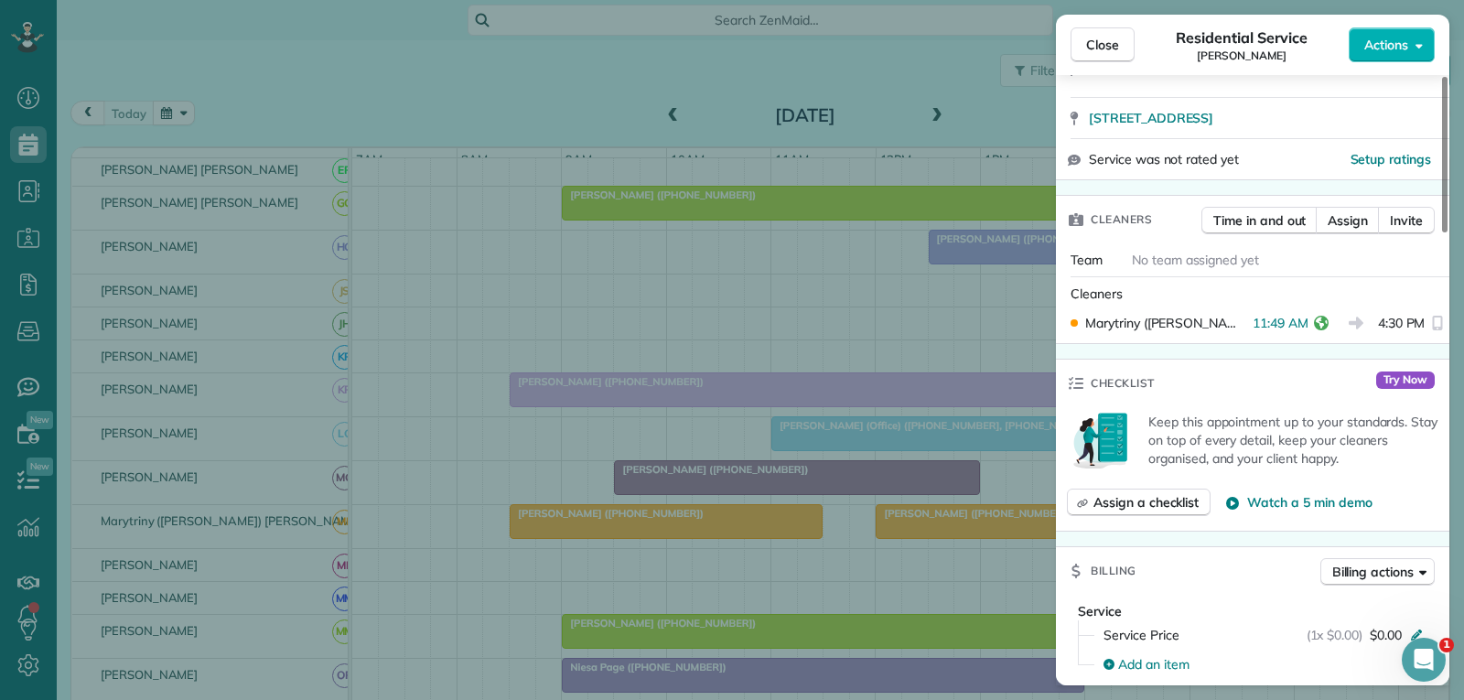
scroll to position [366, 0]
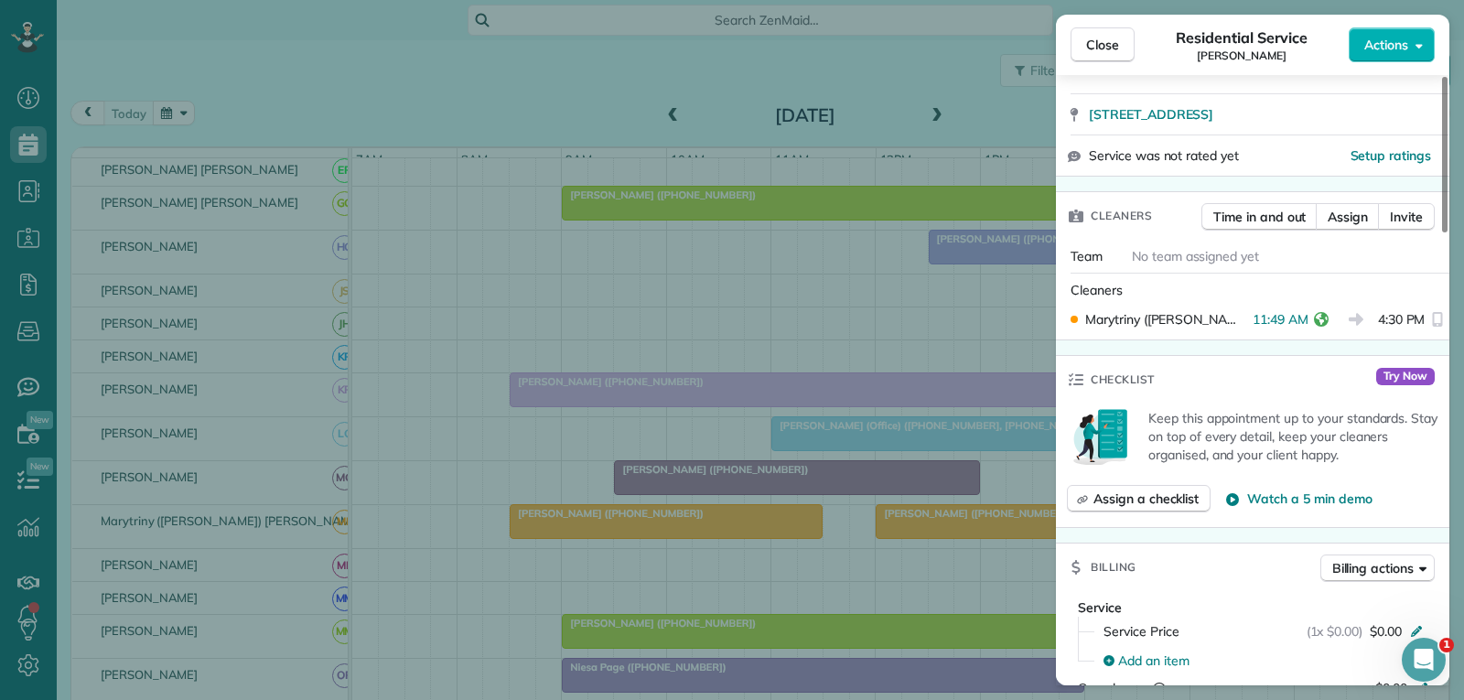
drag, startPoint x: 1107, startPoint y: 50, endPoint x: 1102, endPoint y: 82, distance: 32.5
click at [1107, 50] on span "Close" at bounding box center [1102, 45] width 33 height 18
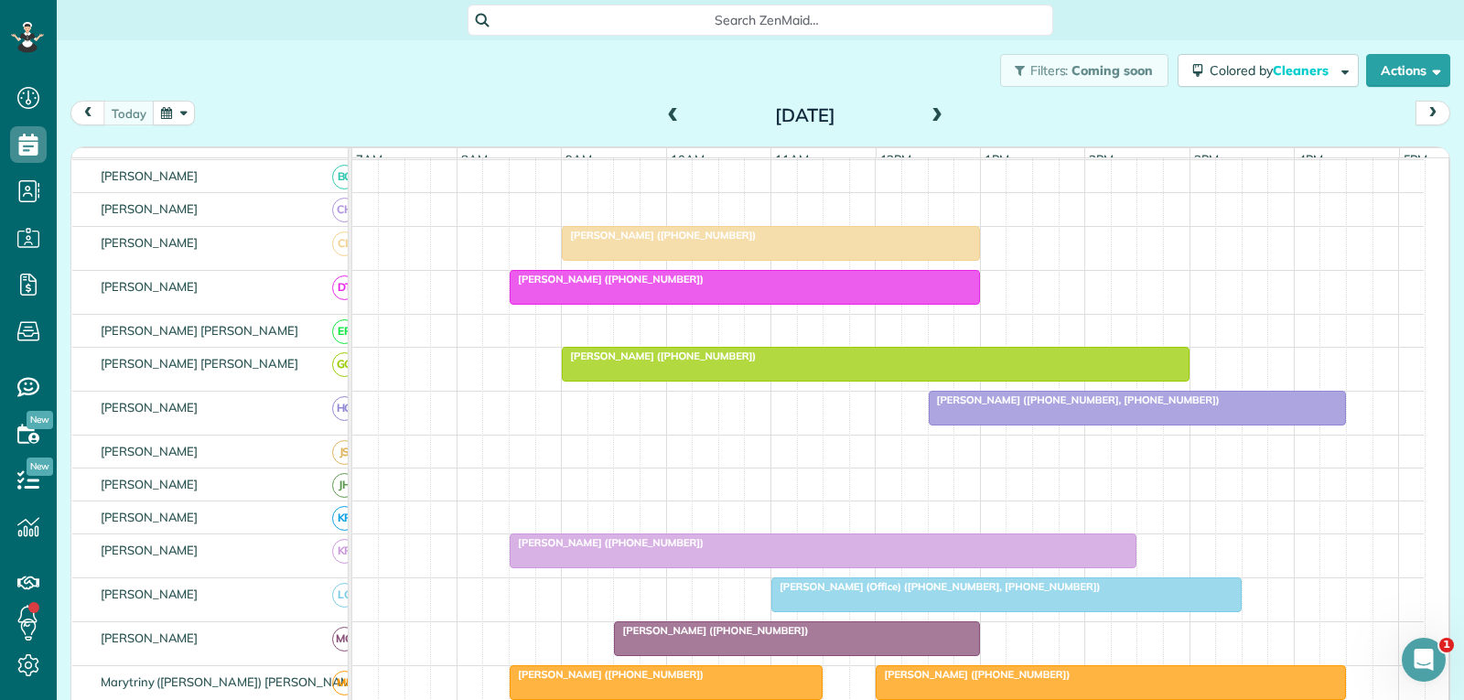
scroll to position [275, 0]
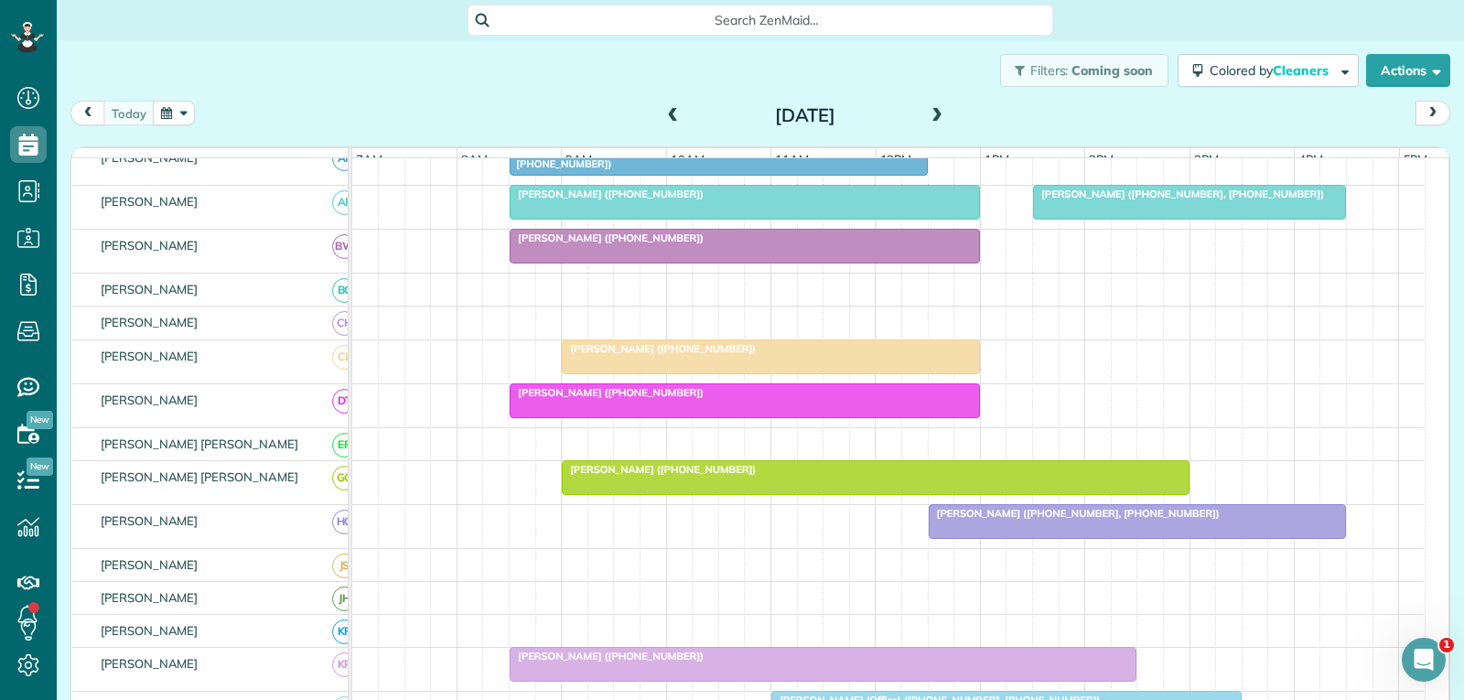
click at [1213, 219] on div at bounding box center [1189, 202] width 311 height 33
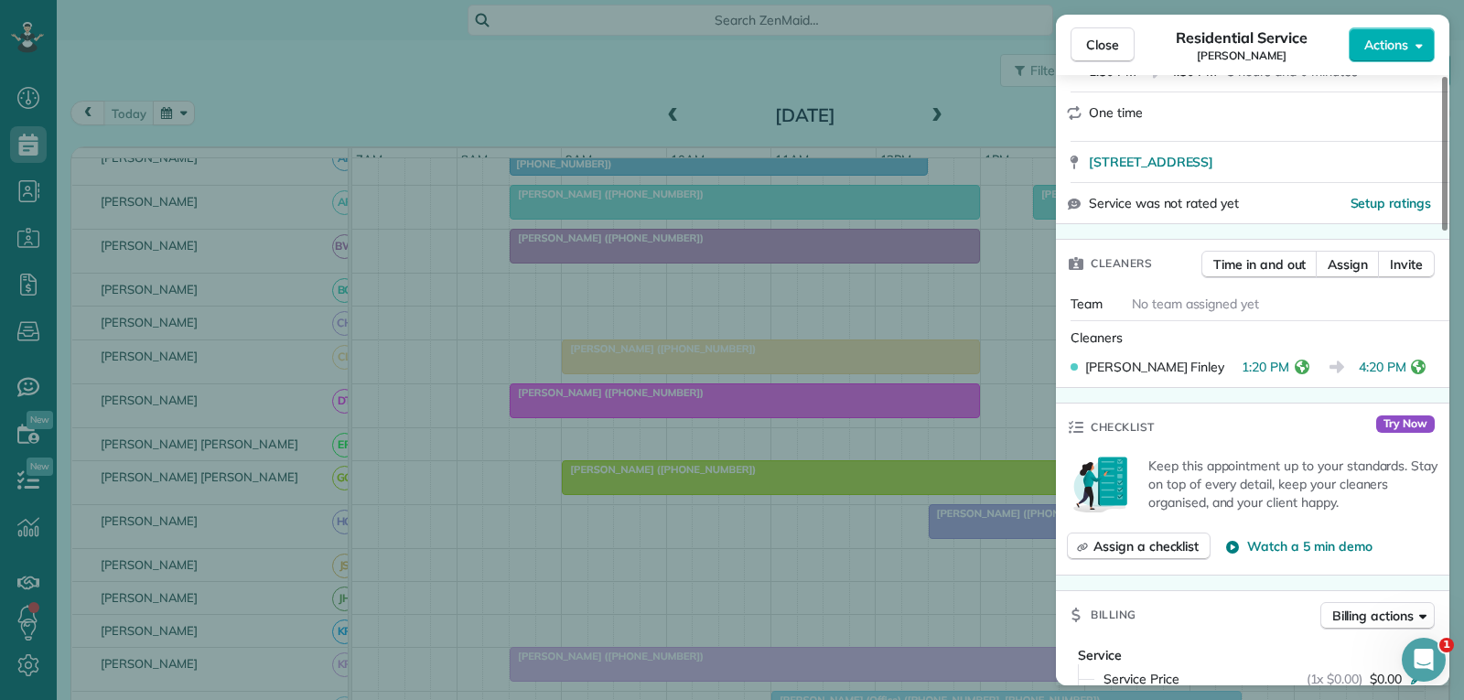
scroll to position [366, 0]
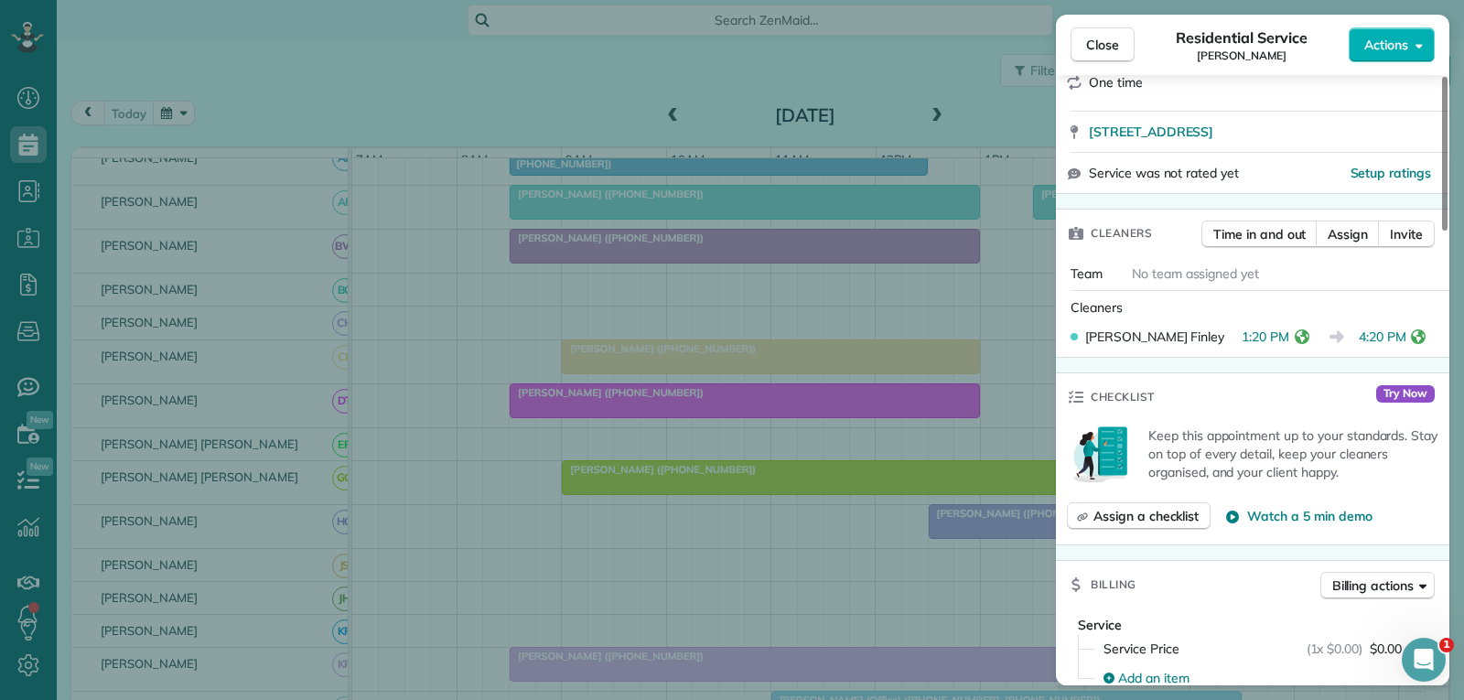
drag, startPoint x: 1103, startPoint y: 38, endPoint x: 989, endPoint y: 46, distance: 113.7
click at [1104, 38] on span "Close" at bounding box center [1102, 45] width 33 height 18
